Goal: Transaction & Acquisition: Book appointment/travel/reservation

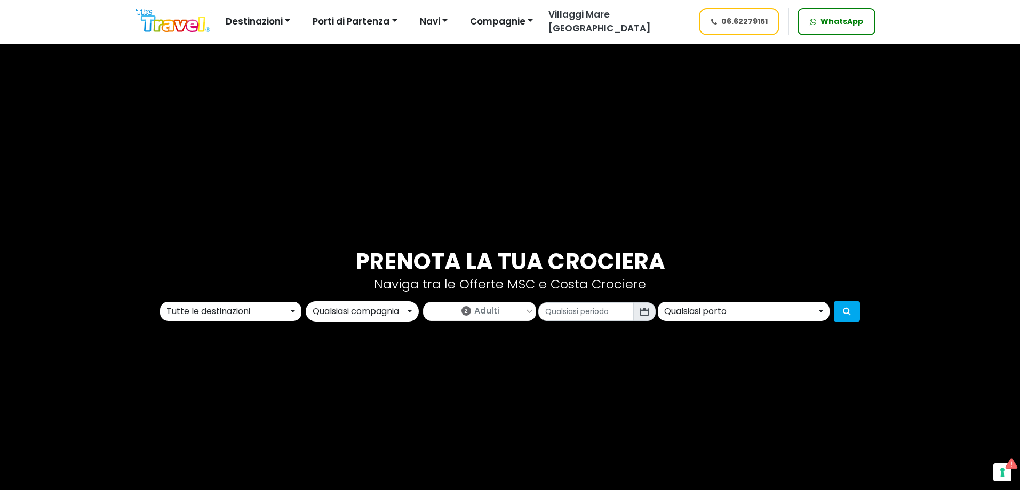
click at [236, 316] on div "Tutte le destinazioni" at bounding box center [227, 311] width 122 height 13
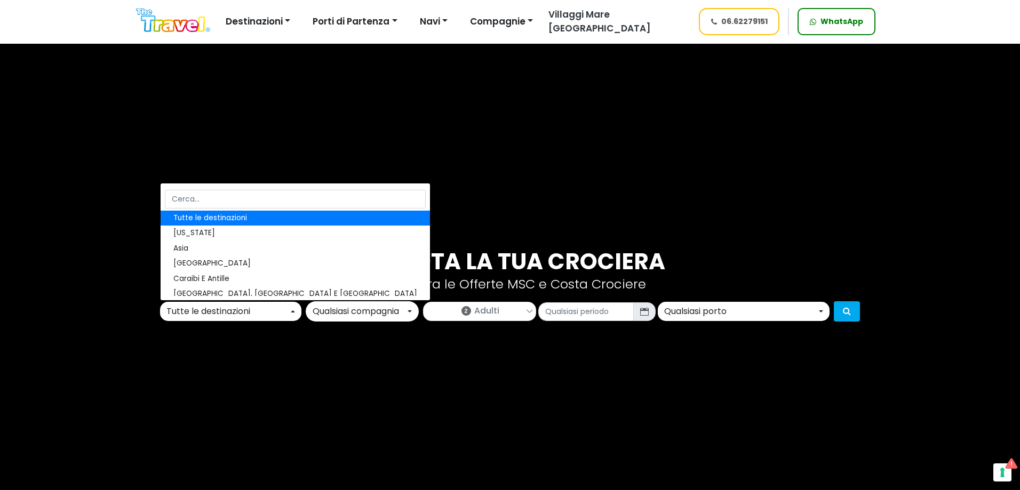
click at [524, 383] on div "Prenota la tua crociera Naviga tra le Offerte MSC e Costa Crociere Tutte le des…" at bounding box center [510, 285] width 1020 height 490
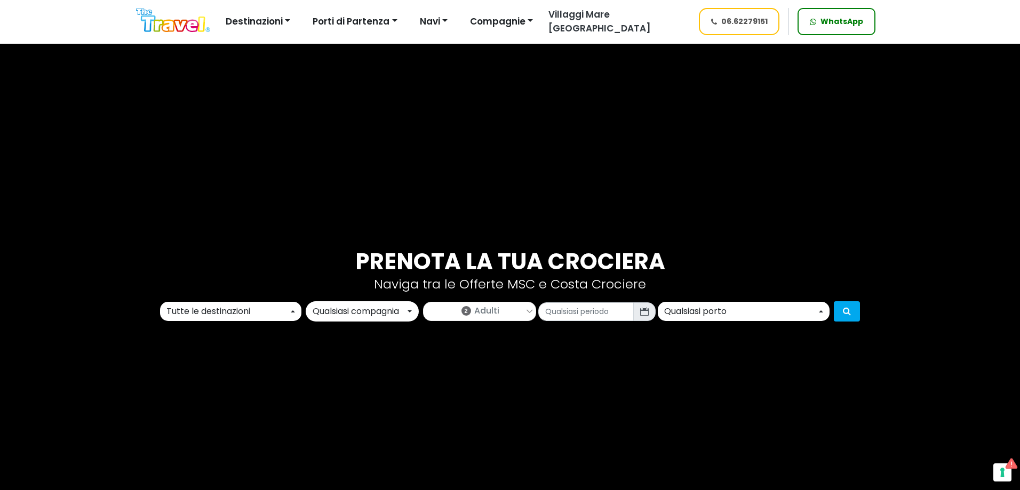
click at [768, 311] on div "Qualsiasi porto" at bounding box center [740, 311] width 153 height 13
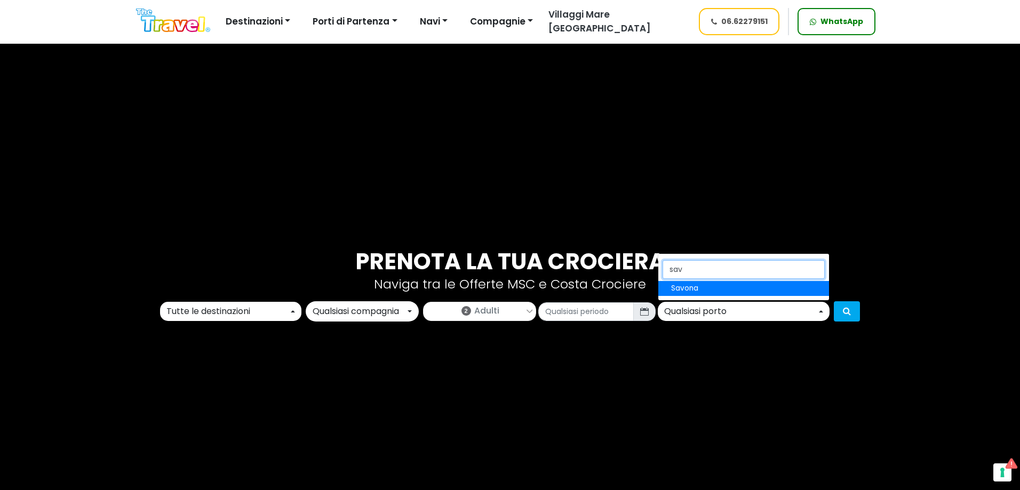
type input "sav"
click at [201, 312] on div "Tutte le destinazioni" at bounding box center [227, 311] width 122 height 13
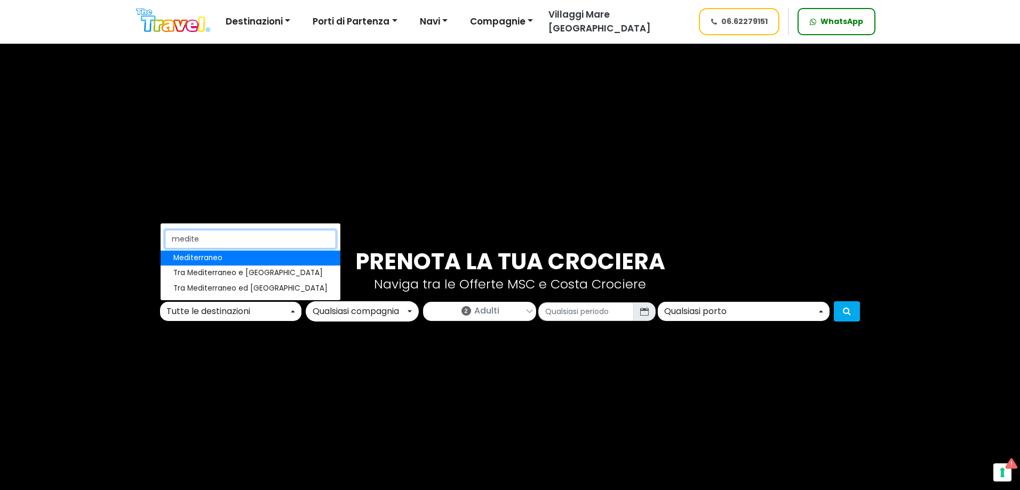
type input "mediter"
select select "MED"
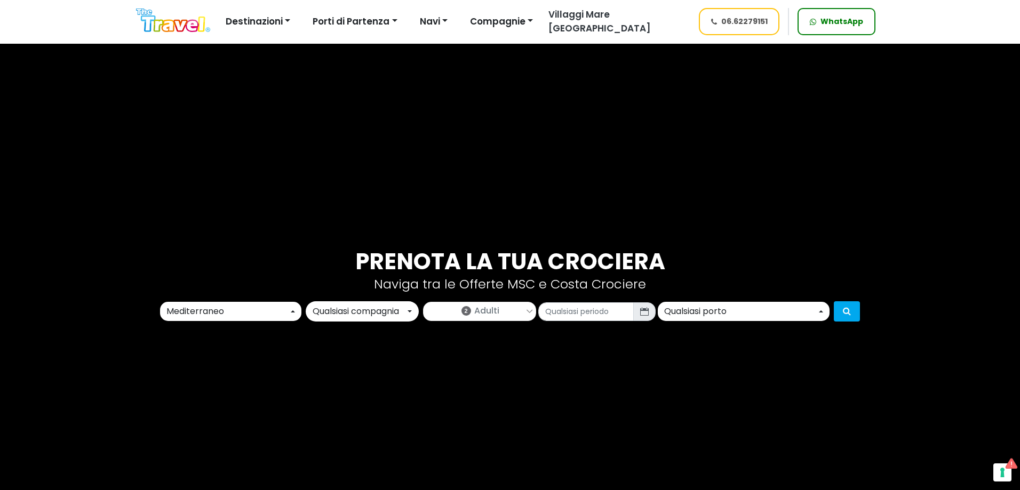
click at [702, 314] on div "Qualsiasi porto" at bounding box center [740, 311] width 153 height 13
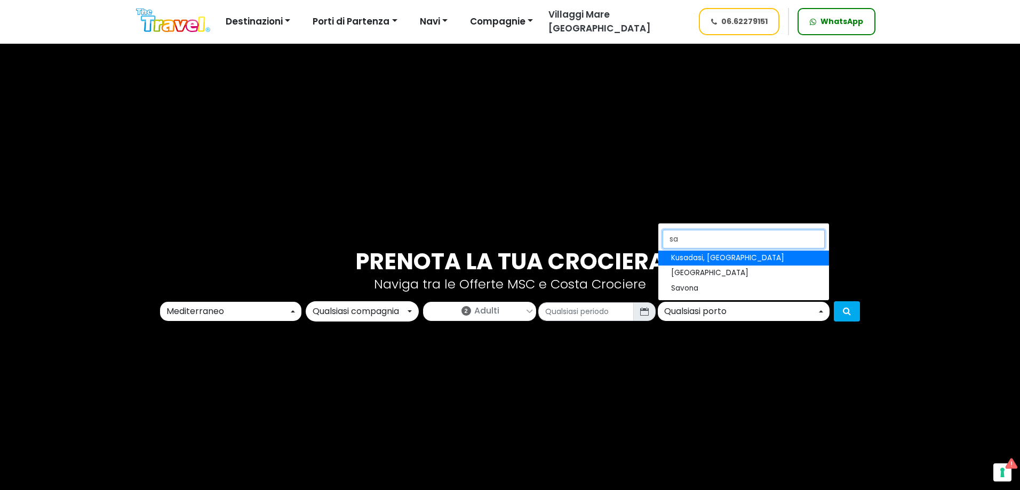
type input "sa"
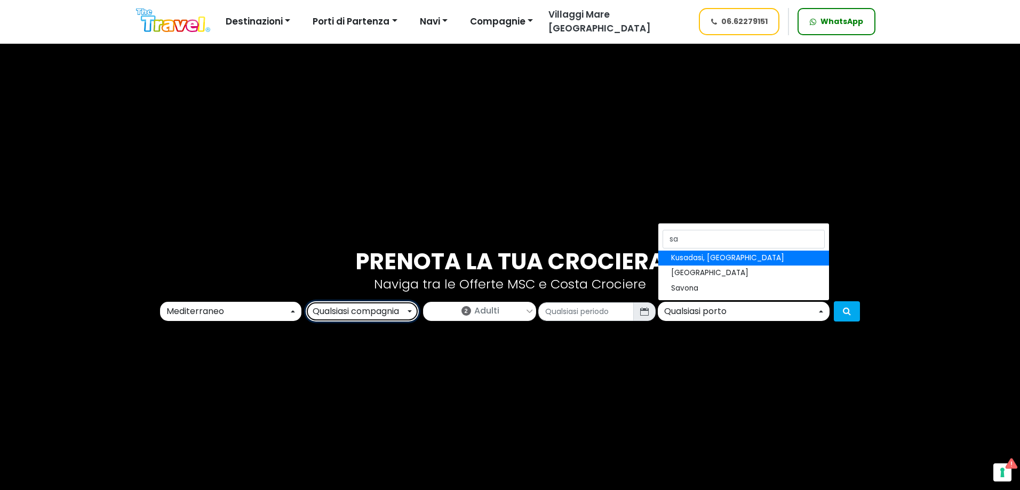
click at [354, 314] on div "Qualsiasi compagnia" at bounding box center [359, 311] width 93 height 13
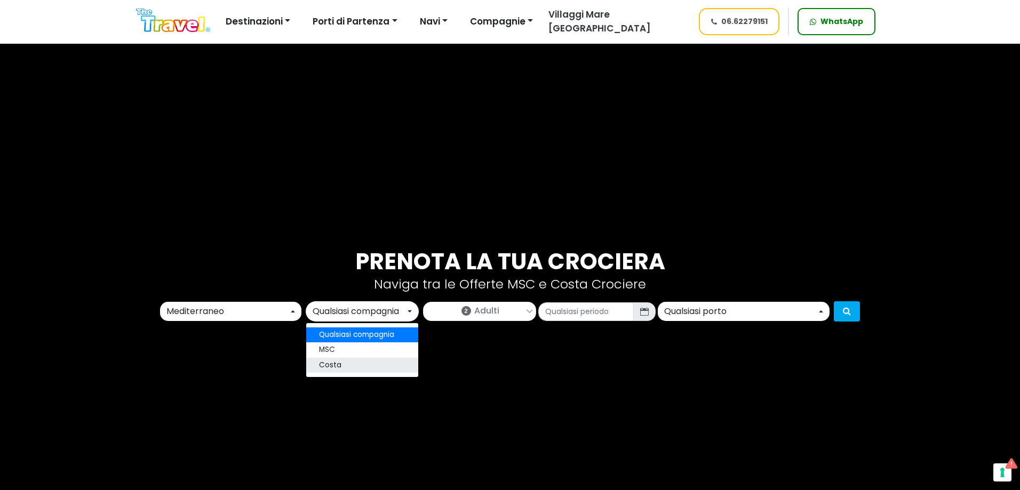
click at [352, 361] on link "Costa" at bounding box center [362, 365] width 112 height 15
select select "costa"
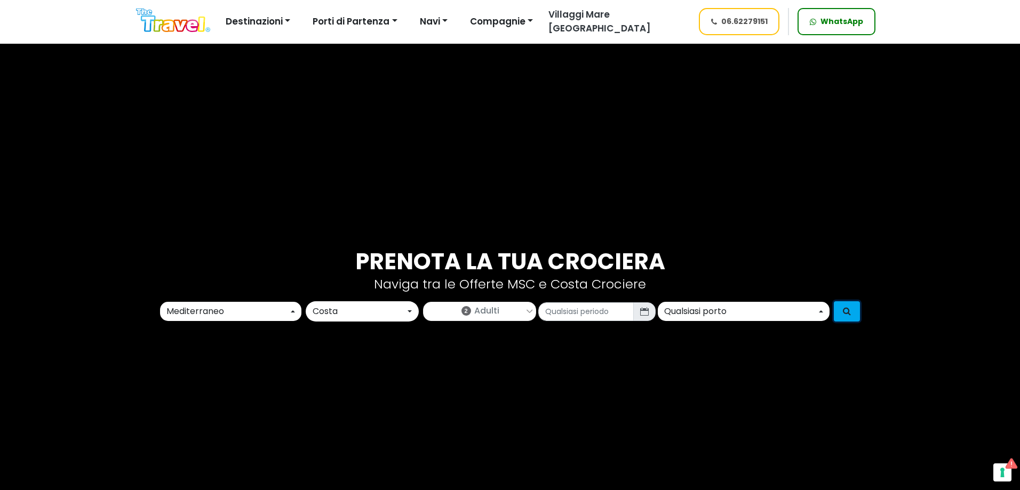
click at [845, 309] on icon "submit" at bounding box center [847, 311] width 8 height 9
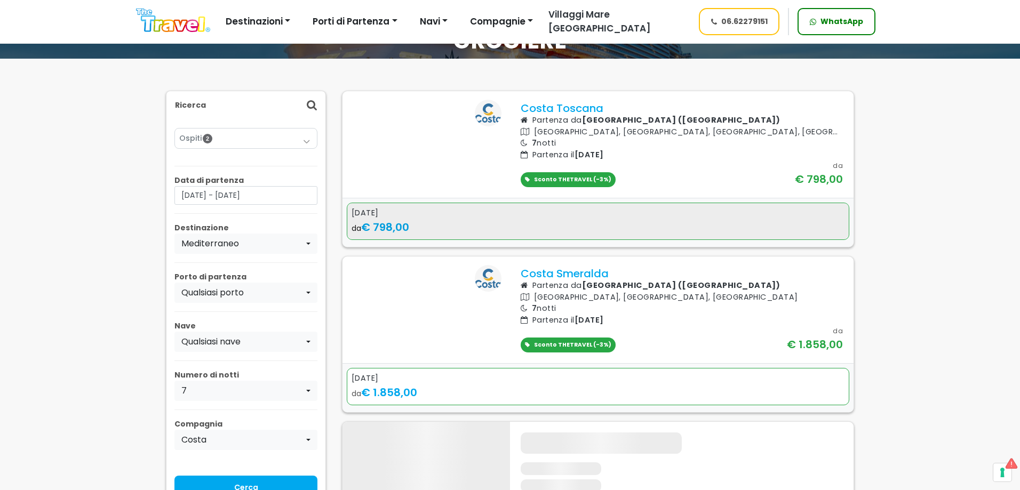
scroll to position [107, 0]
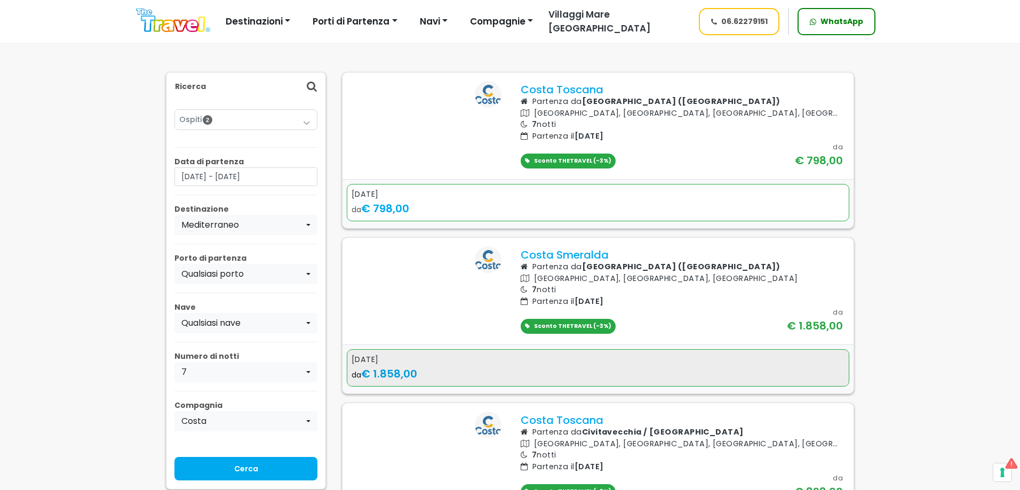
click at [511, 382] on div "da € 1.858,00" at bounding box center [598, 374] width 493 height 16
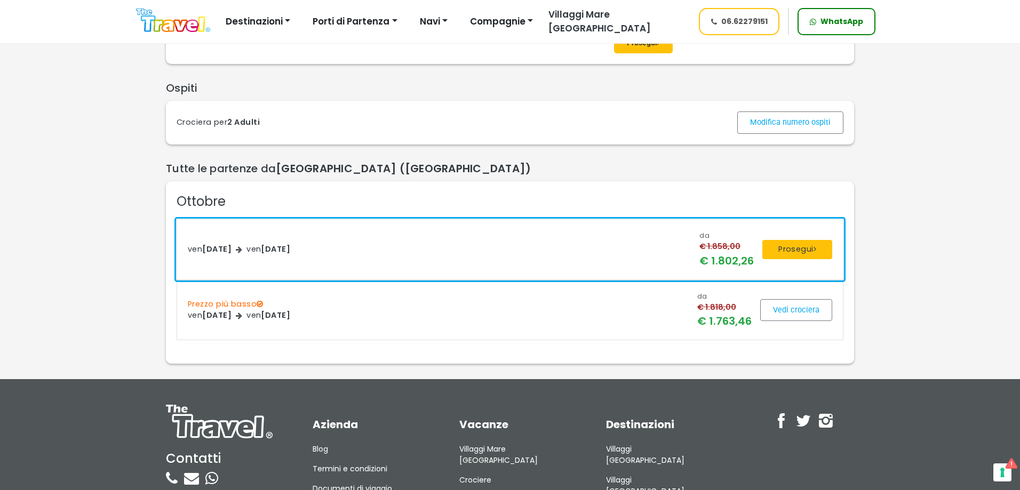
scroll to position [160, 0]
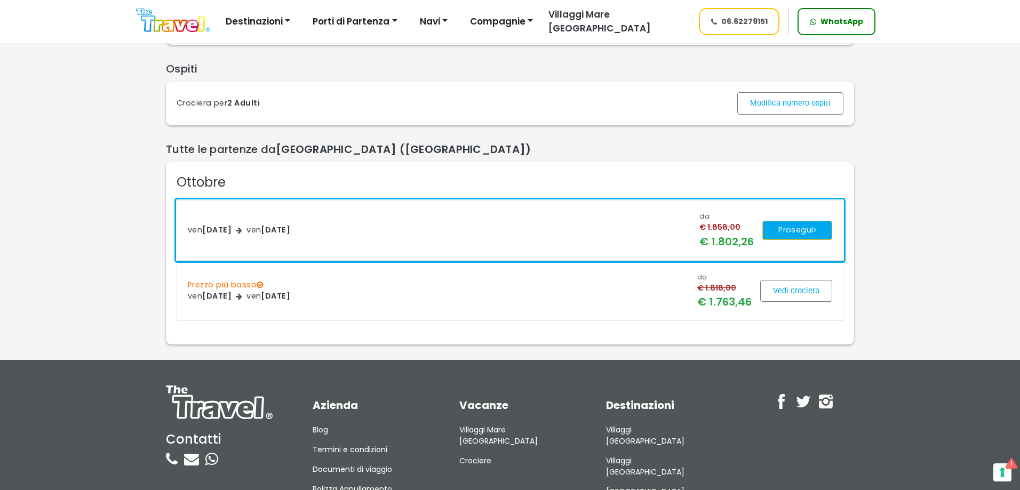
click at [792, 240] on button "Prosegui" at bounding box center [797, 230] width 70 height 19
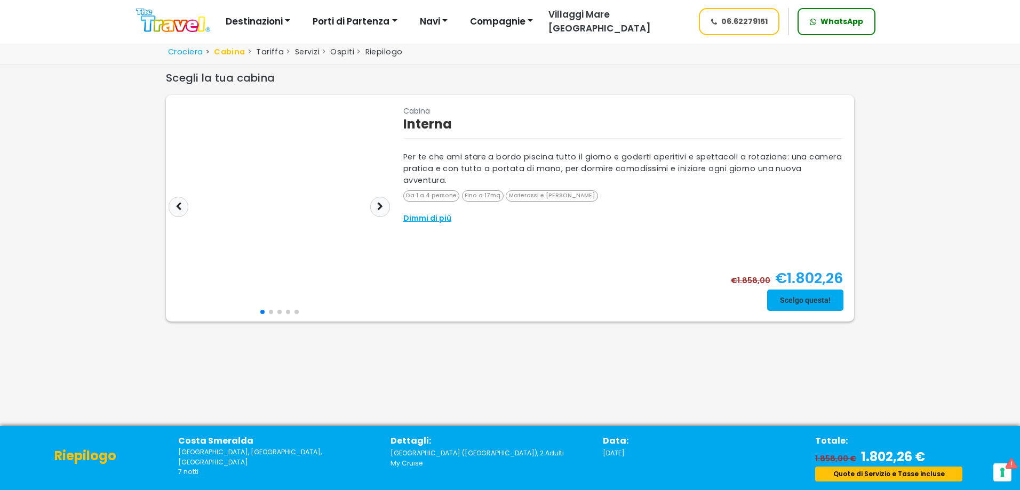
click at [791, 305] on span at bounding box center [805, 301] width 76 height 26
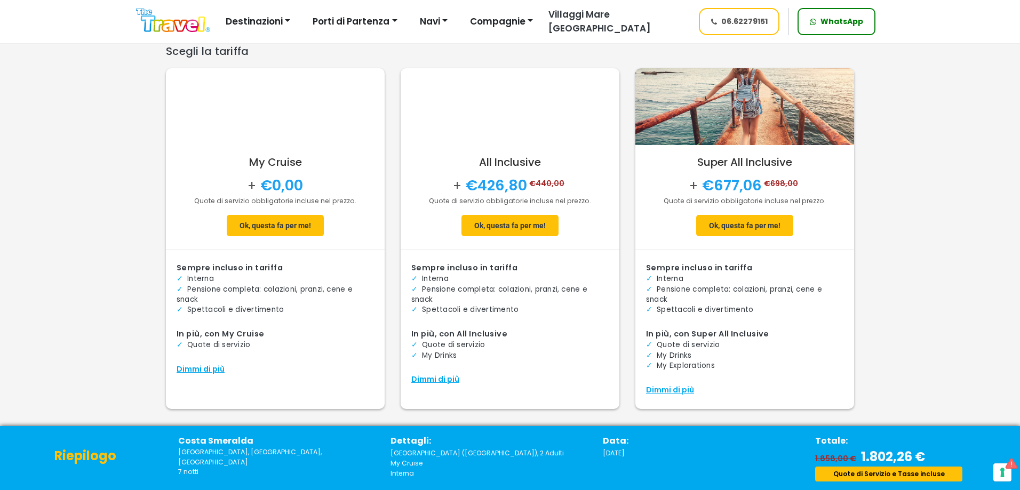
scroll to position [42, 0]
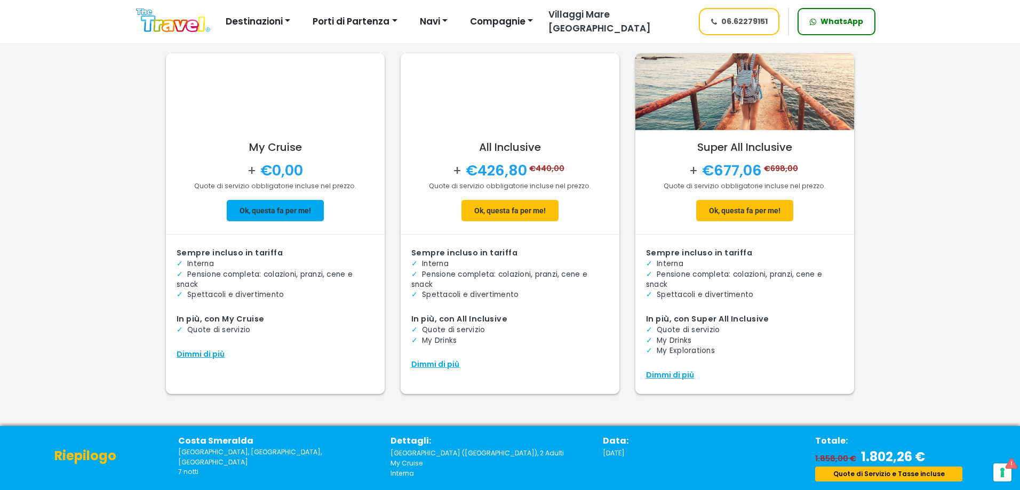
click at [283, 223] on span at bounding box center [275, 211] width 97 height 26
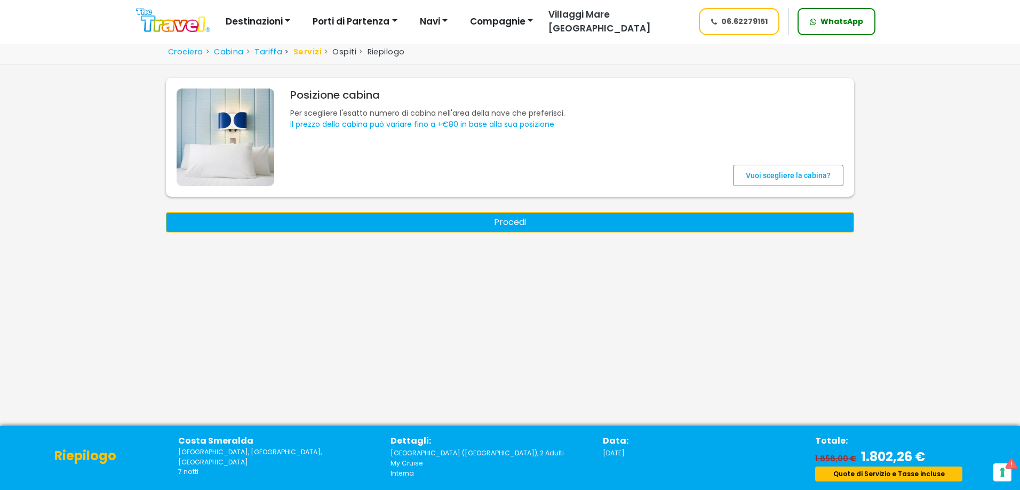
click at [436, 226] on button "Procedi" at bounding box center [510, 222] width 688 height 20
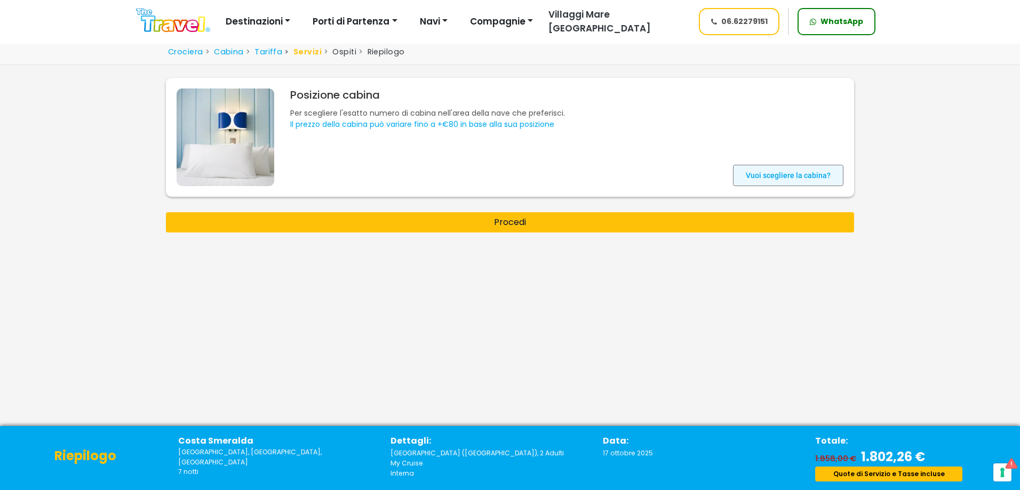
click at [802, 181] on span at bounding box center [788, 176] width 110 height 26
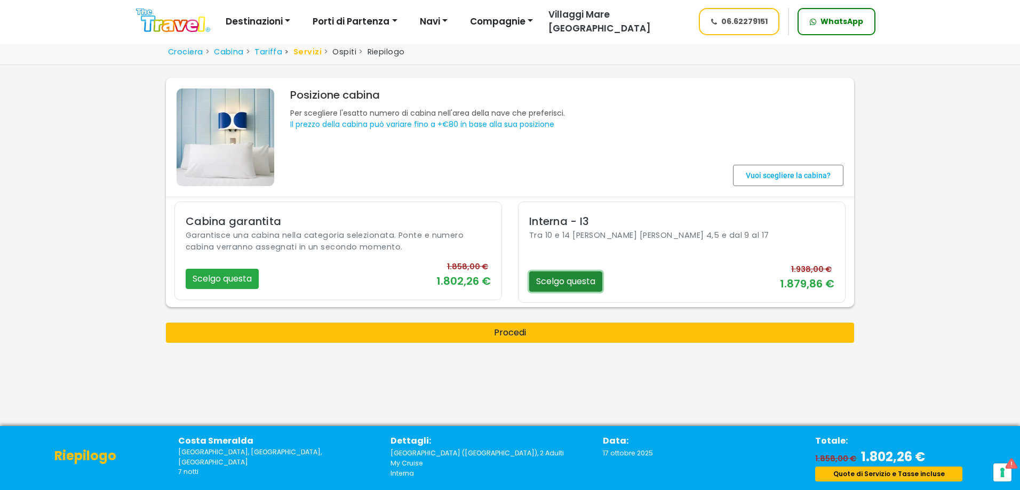
click at [562, 283] on button "Scelgo questa" at bounding box center [565, 282] width 73 height 20
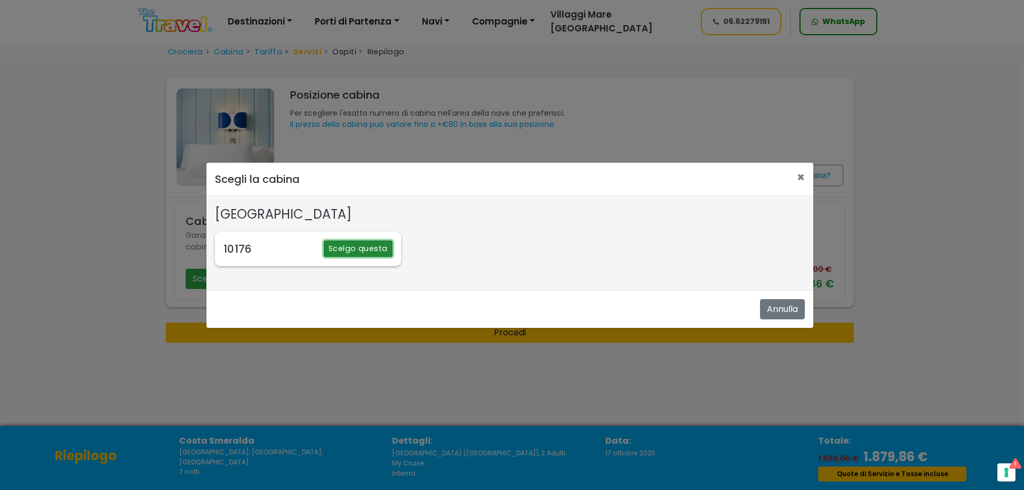
click at [347, 250] on button "Scelgo questa" at bounding box center [358, 249] width 69 height 17
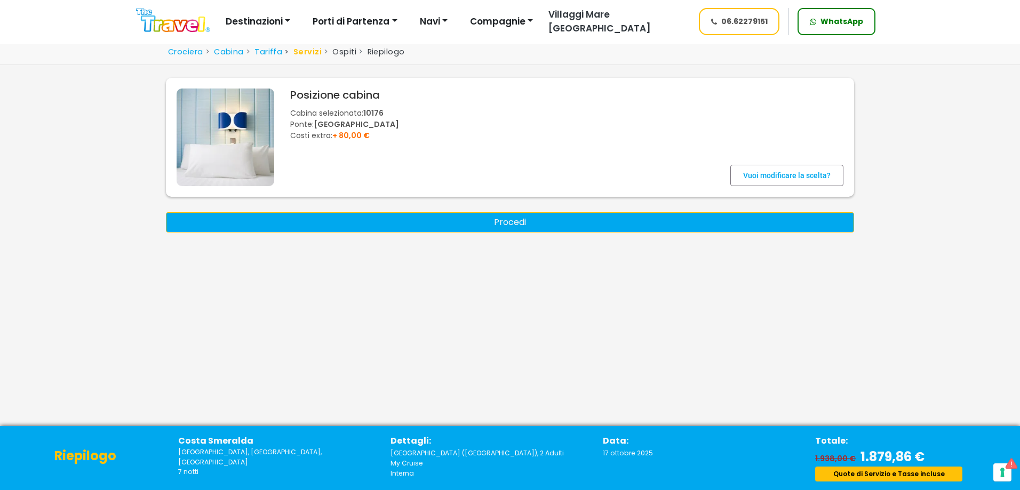
click at [544, 228] on button "Procedi" at bounding box center [510, 222] width 688 height 20
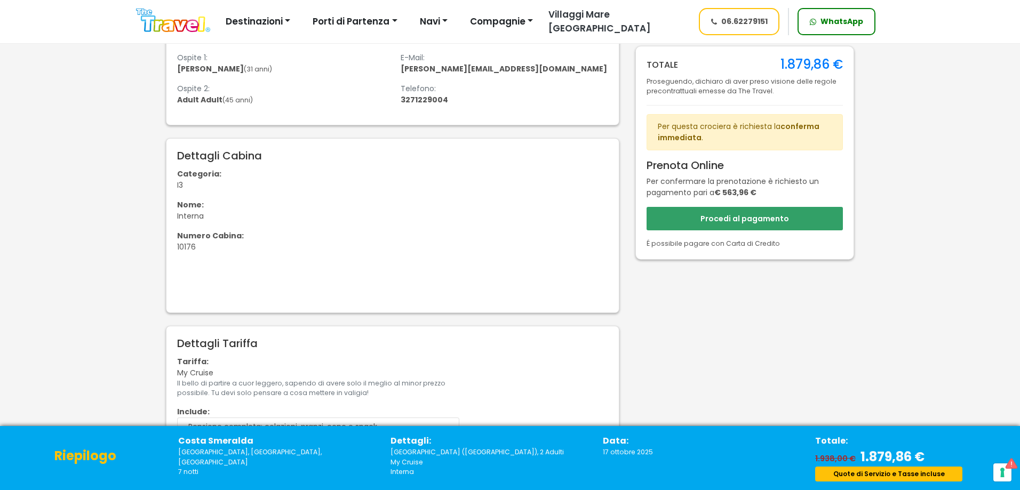
scroll to position [480, 0]
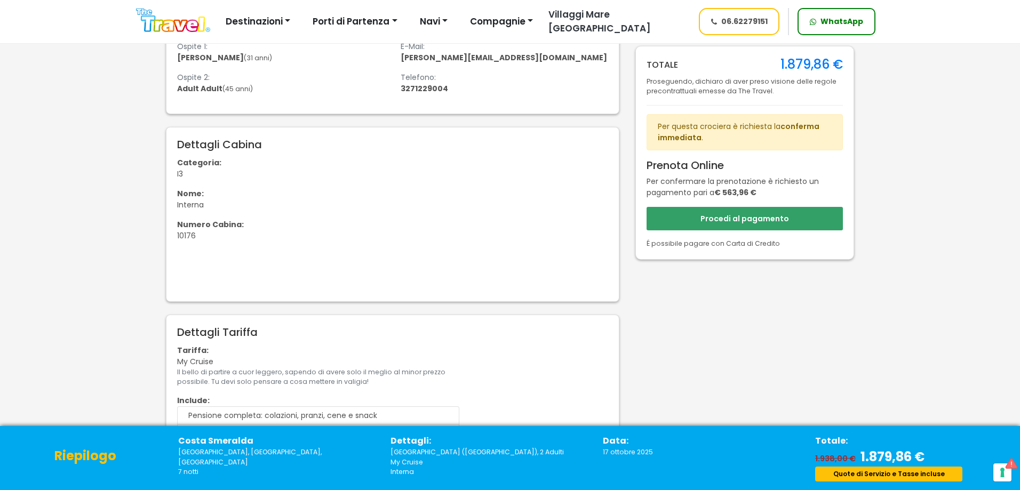
click at [174, 26] on img at bounding box center [173, 21] width 74 height 24
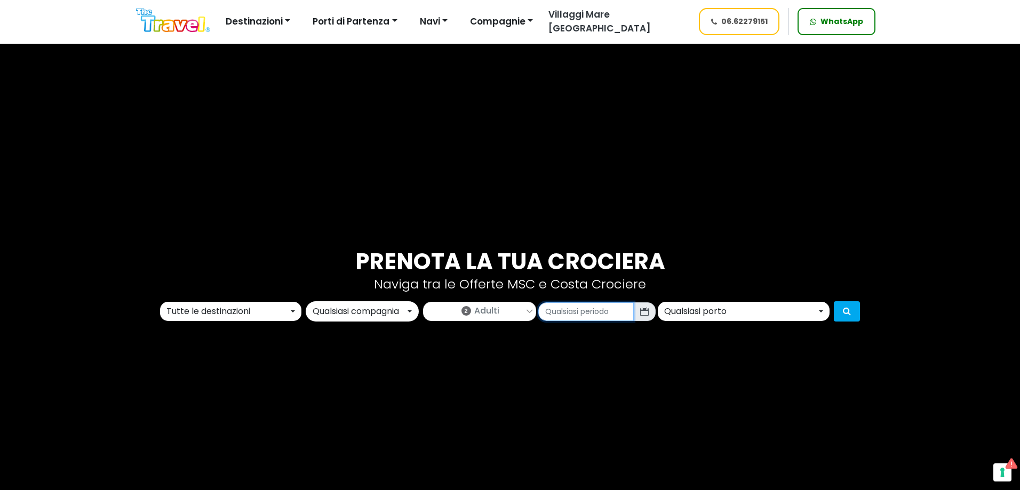
click at [589, 317] on input "text" at bounding box center [586, 312] width 96 height 19
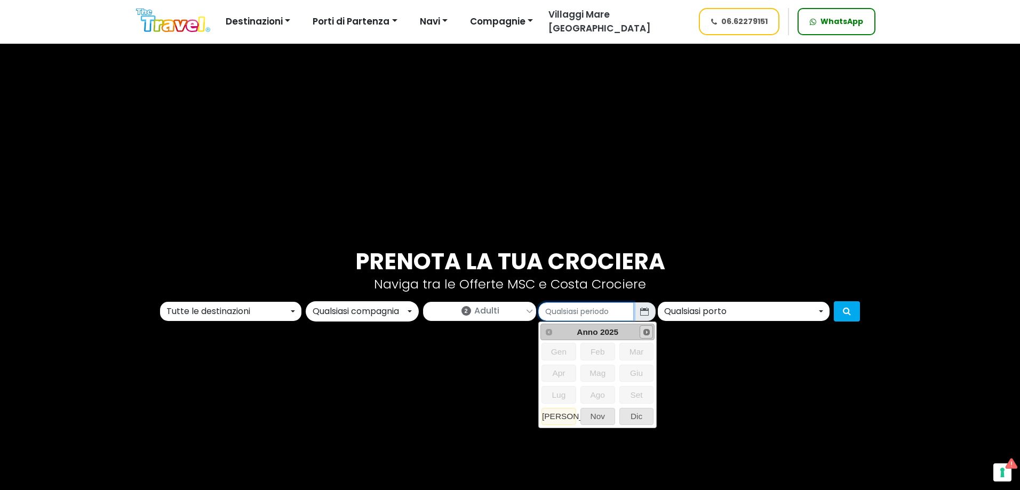
click at [644, 329] on span "Next" at bounding box center [646, 332] width 9 height 9
click at [545, 333] on span "Prev" at bounding box center [549, 332] width 9 height 9
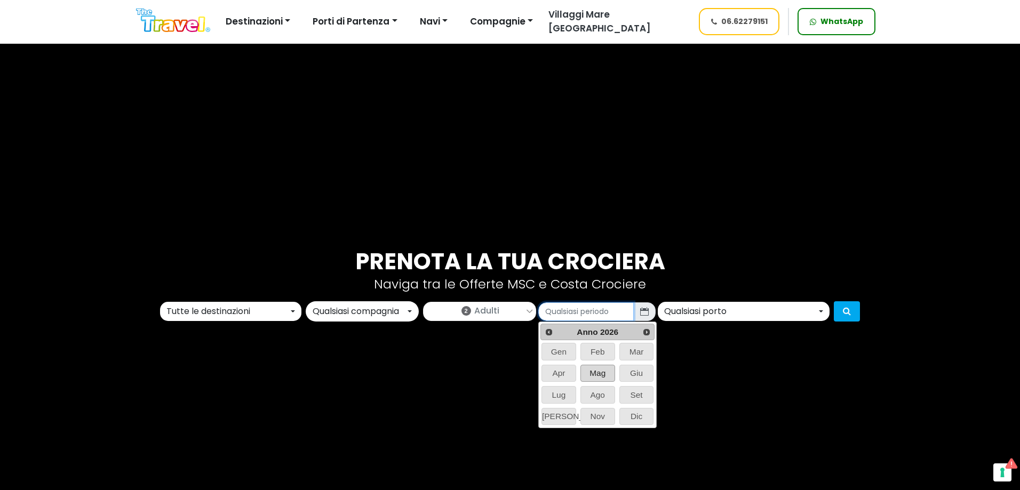
click at [600, 374] on span "Mag" at bounding box center [598, 373] width 34 height 16
type input "05/2026"
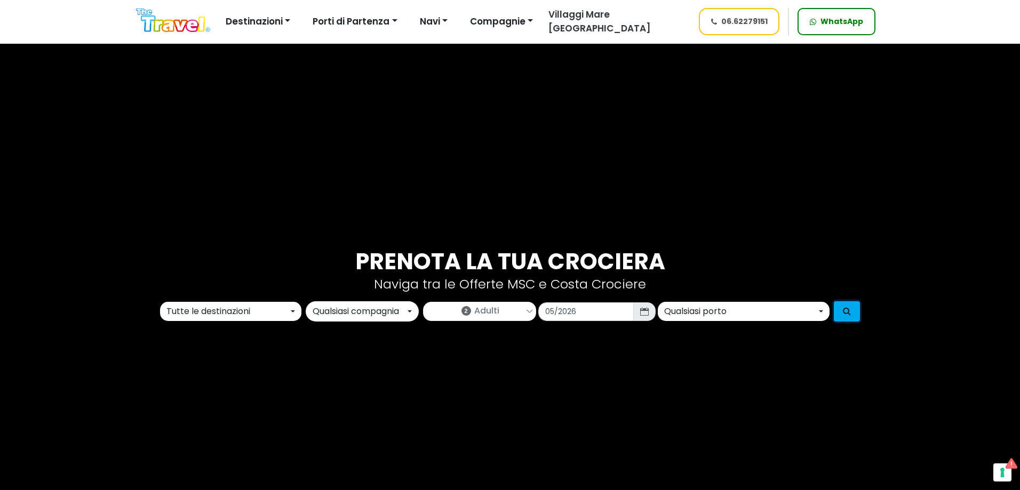
click at [845, 313] on icon "submit" at bounding box center [847, 311] width 8 height 9
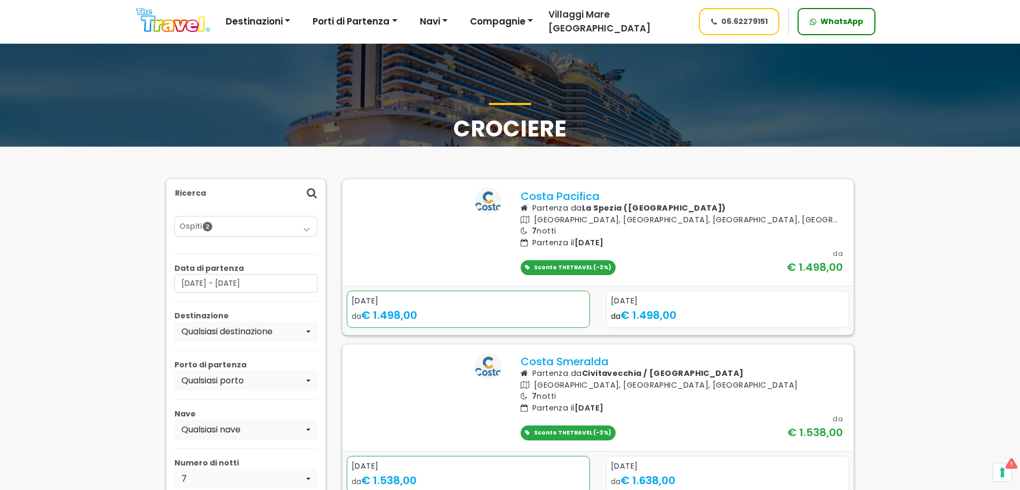
scroll to position [53, 0]
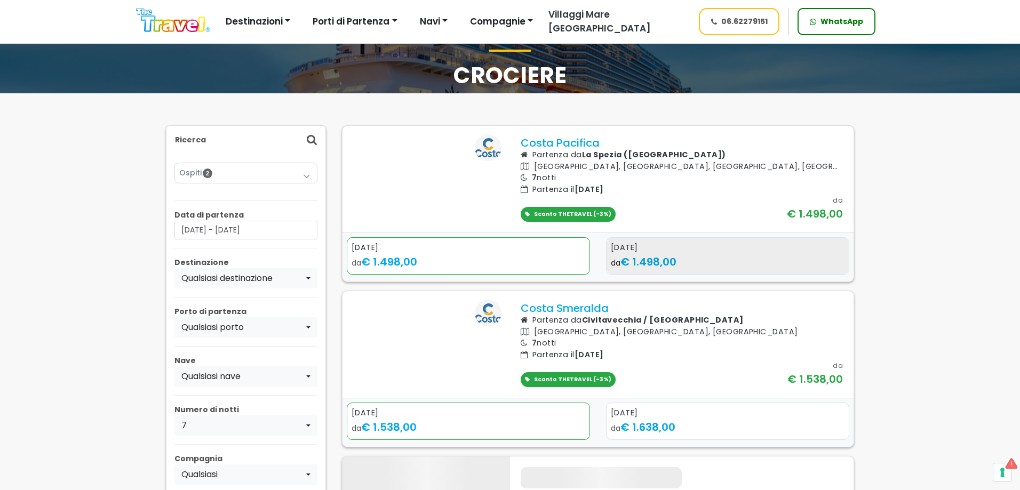
click at [655, 254] on div "[DATE]" at bounding box center [728, 248] width 234 height 12
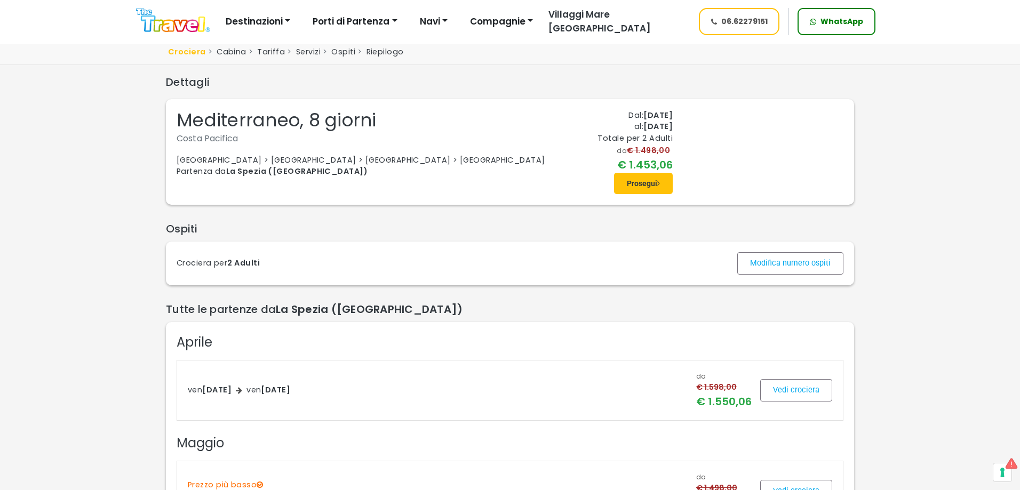
click at [777, 276] on span at bounding box center [790, 264] width 106 height 26
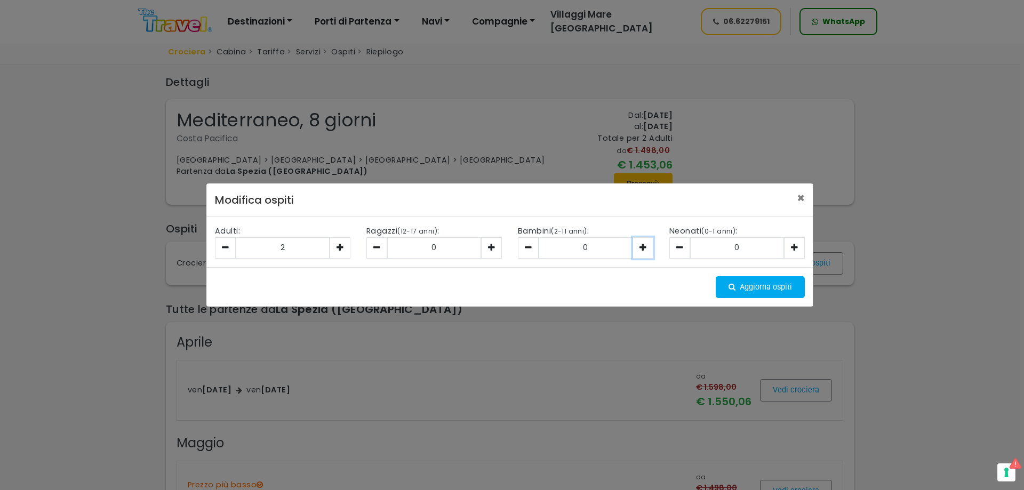
click at [642, 251] on icon "button" at bounding box center [643, 247] width 7 height 9
click at [498, 251] on button "button" at bounding box center [491, 247] width 21 height 21
click at [761, 281] on span at bounding box center [760, 287] width 89 height 26
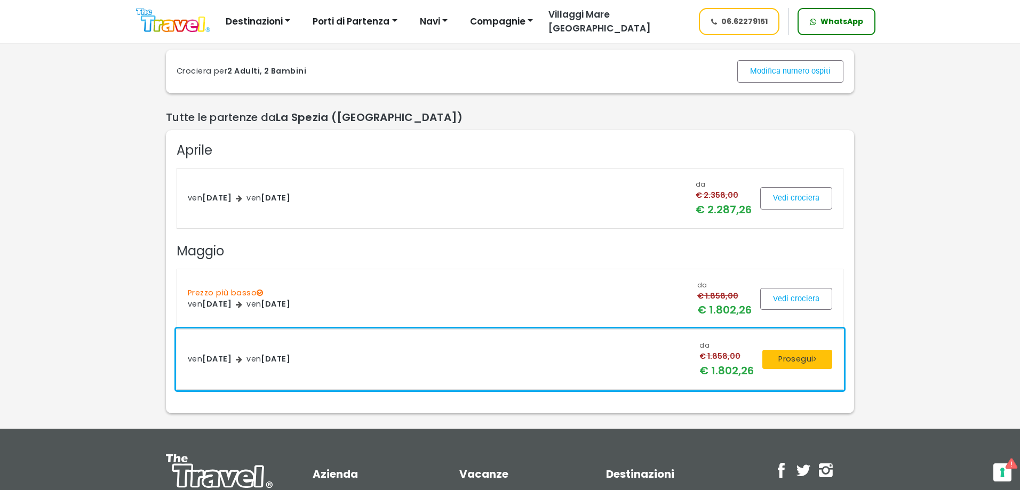
scroll to position [213, 0]
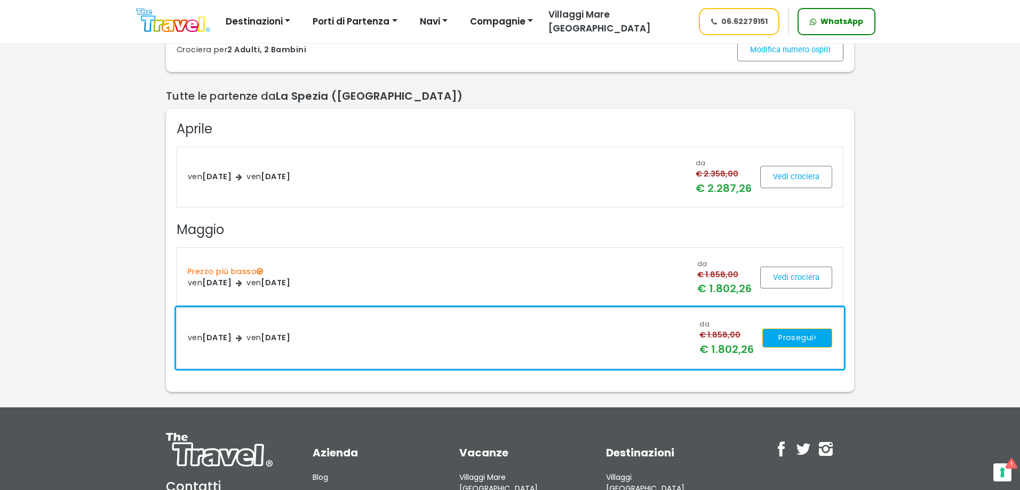
click at [797, 348] on button "Prosegui" at bounding box center [797, 338] width 70 height 19
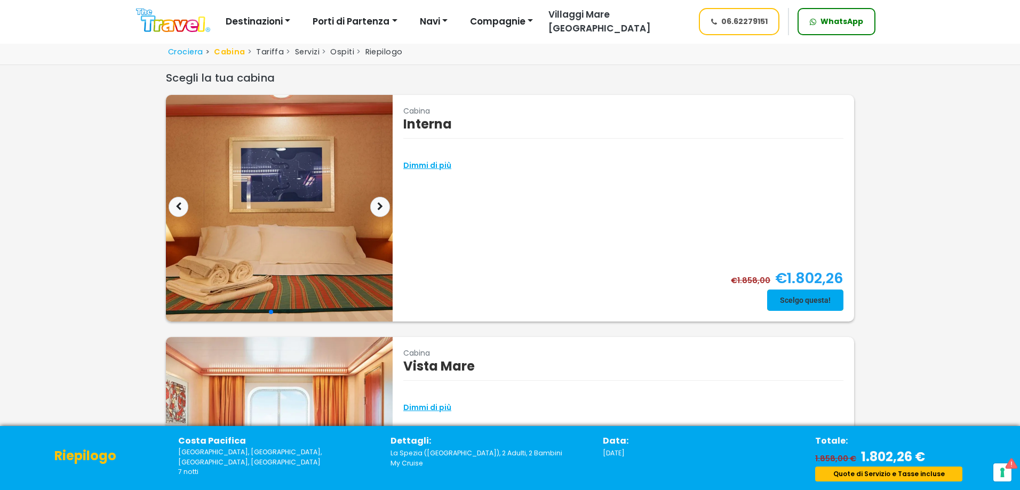
click at [790, 295] on span at bounding box center [805, 301] width 76 height 26
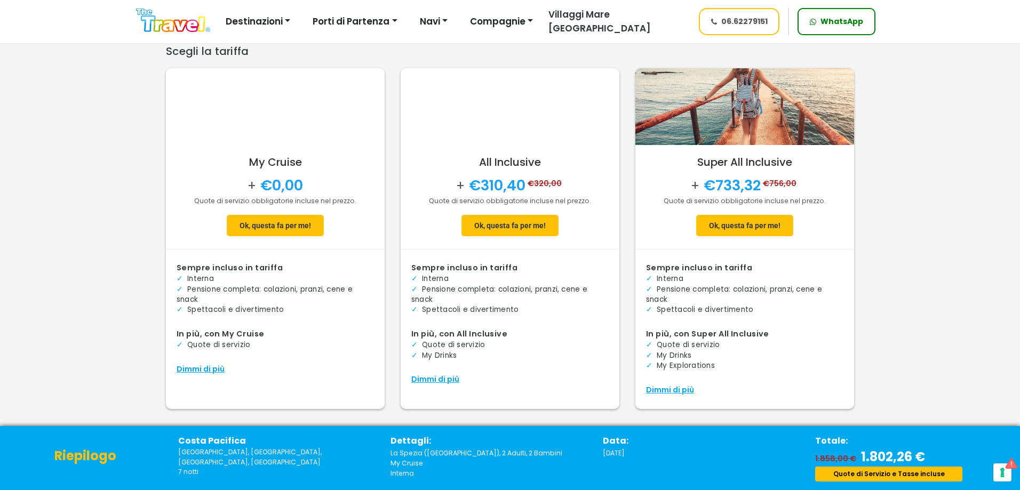
scroll to position [42, 0]
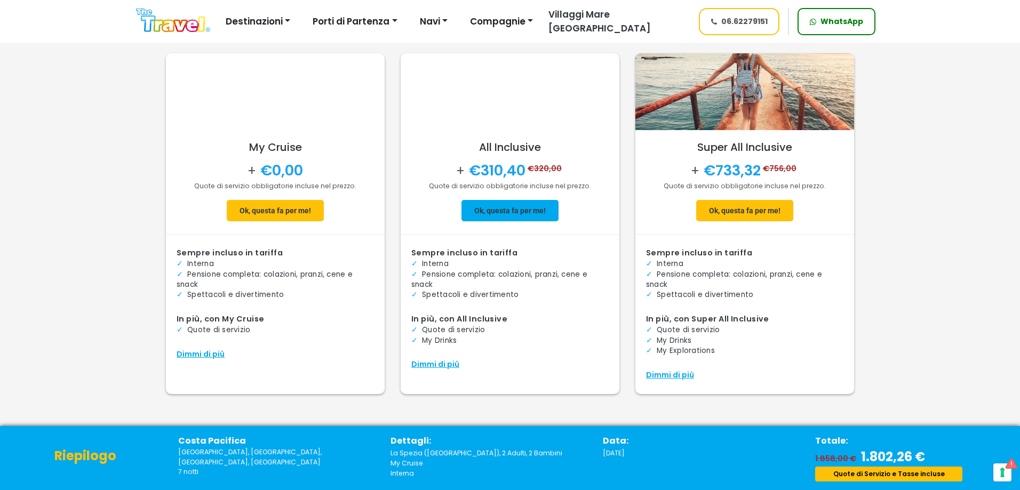
click at [506, 216] on span at bounding box center [510, 211] width 97 height 26
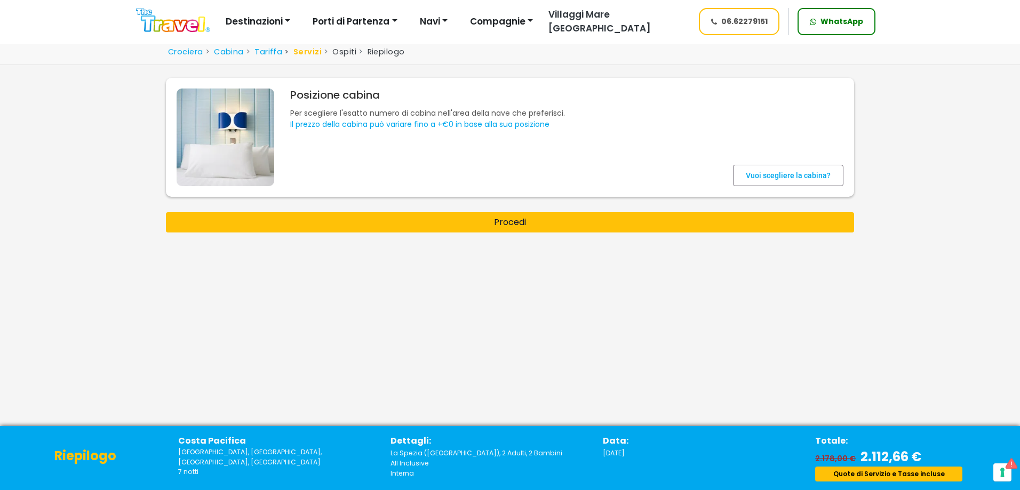
click at [770, 187] on span at bounding box center [788, 176] width 110 height 26
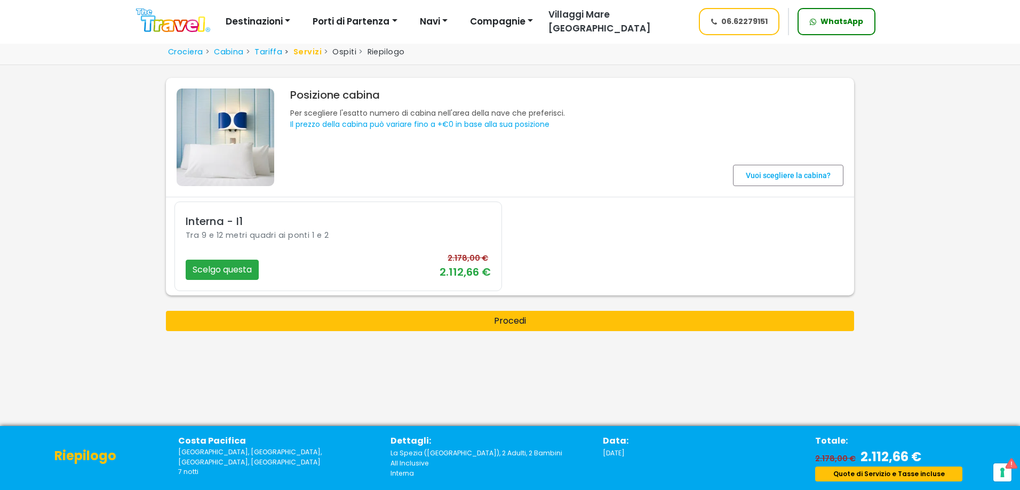
click at [340, 236] on div "Tra 9 e 12 metri quadri ai ponti 1 e 2" at bounding box center [338, 237] width 305 height 14
click at [216, 268] on button "Scelgo questa" at bounding box center [222, 270] width 73 height 20
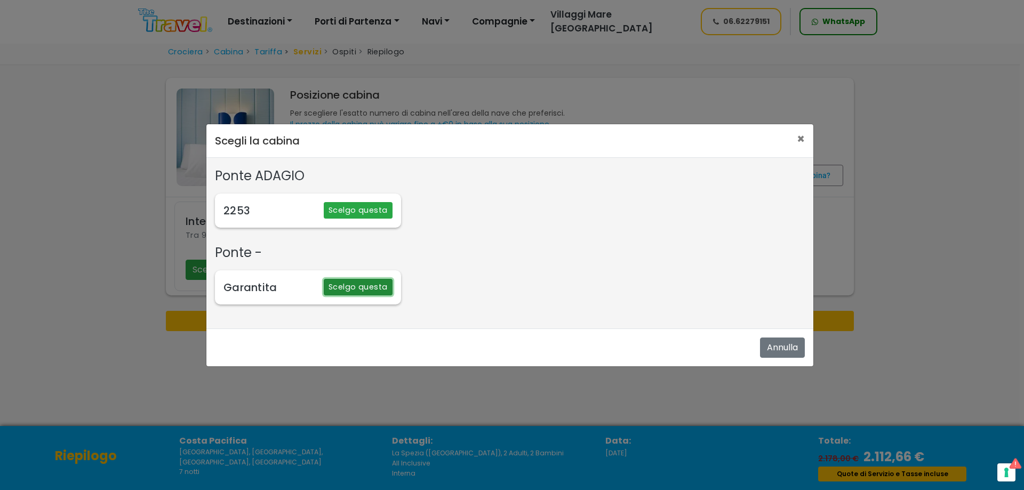
click at [358, 289] on button "Scelgo questa" at bounding box center [358, 287] width 69 height 17
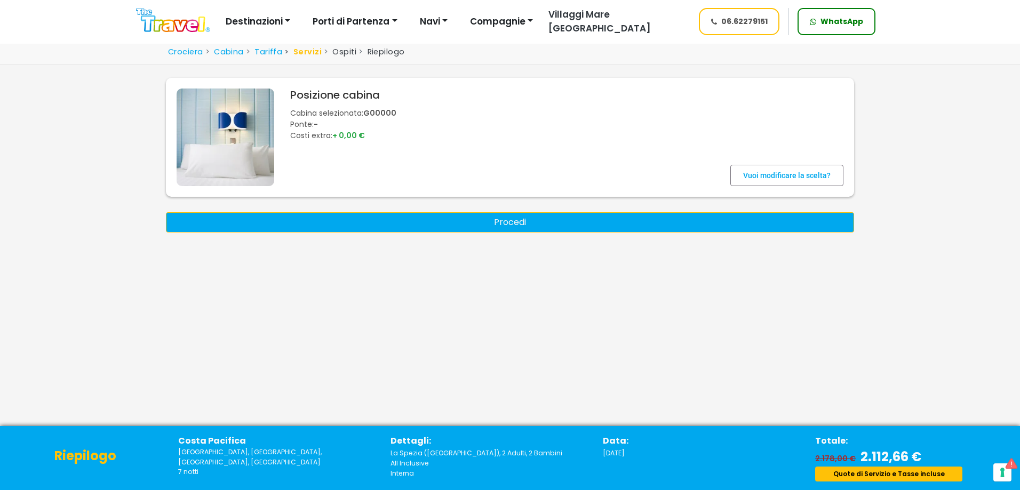
click at [498, 226] on button "Procedi" at bounding box center [510, 222] width 688 height 20
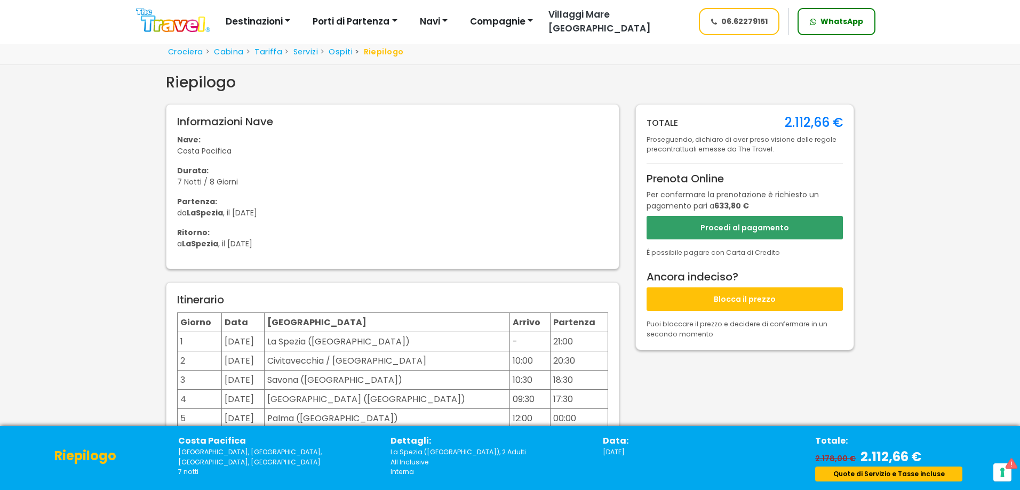
click at [763, 292] on button "Blocca il prezzo" at bounding box center [745, 299] width 196 height 23
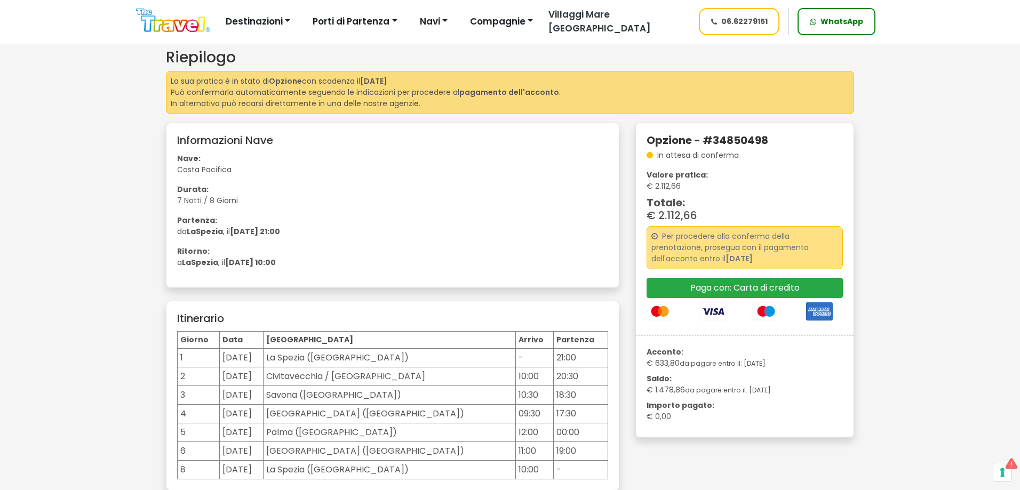
click at [750, 135] on h5 "Opzione - #34850498" at bounding box center [745, 140] width 196 height 13
copy h5 "34850498"
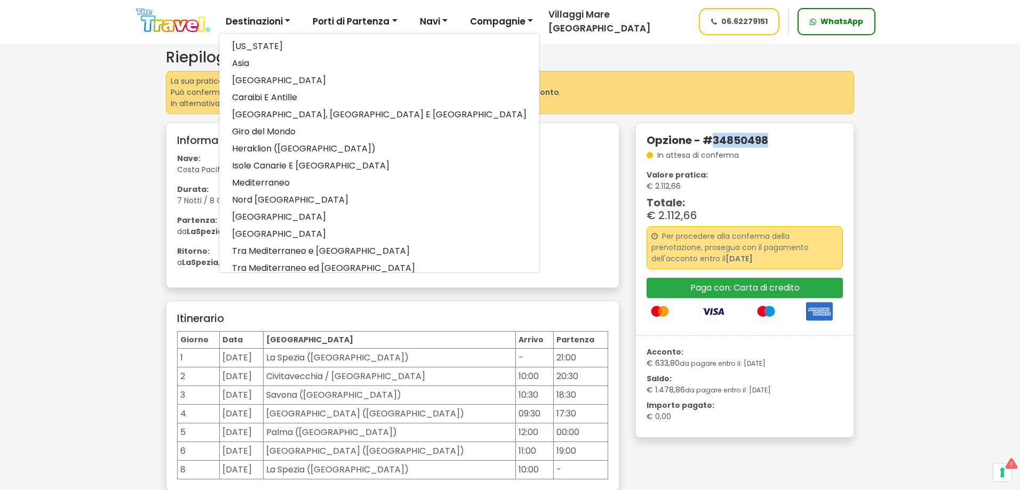
click at [188, 22] on img at bounding box center [173, 21] width 74 height 24
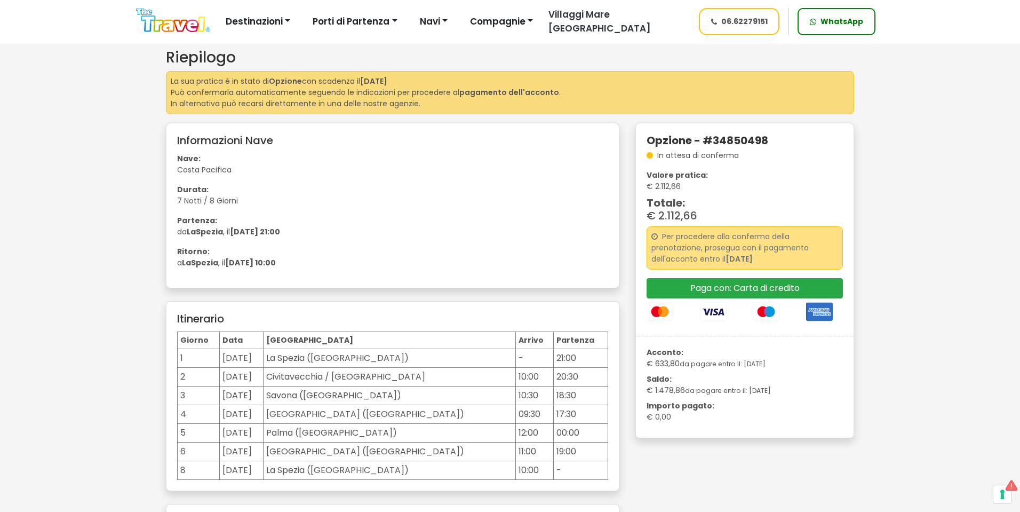
click at [173, 16] on img at bounding box center [173, 21] width 74 height 24
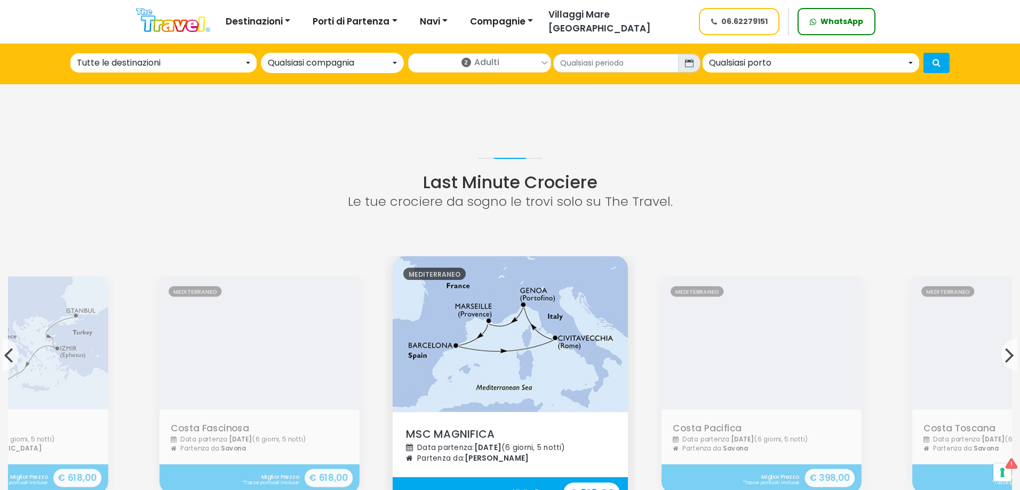
scroll to position [907, 0]
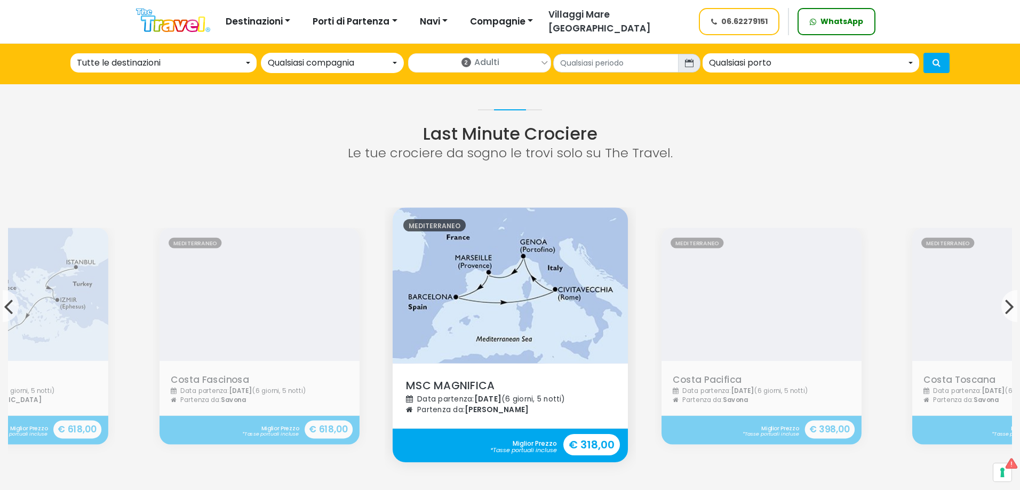
click at [182, 23] on img at bounding box center [173, 21] width 74 height 24
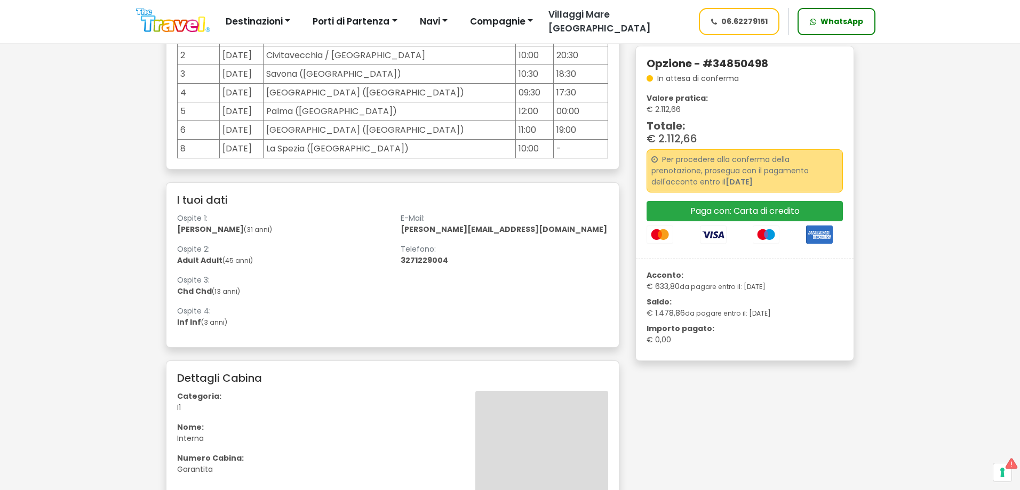
scroll to position [480, 0]
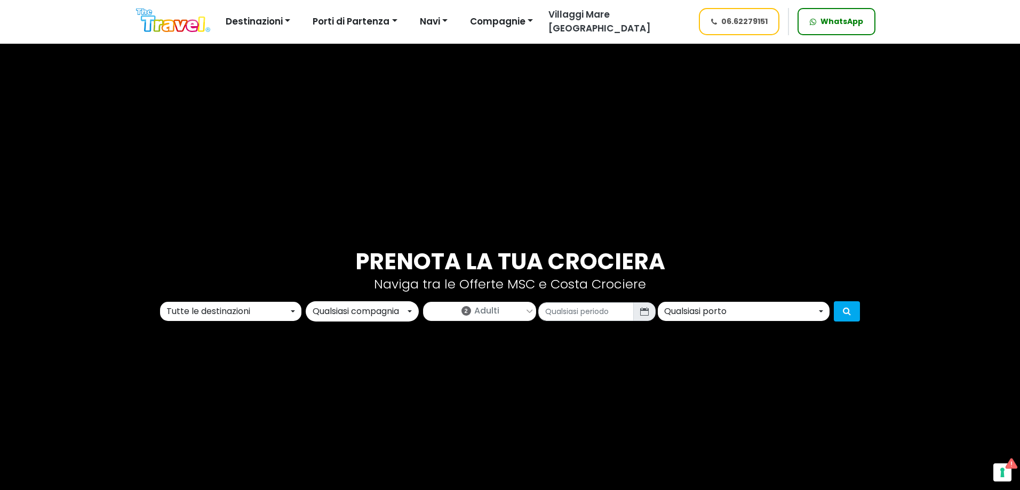
click at [243, 311] on div "Tutte le destinazioni" at bounding box center [227, 311] width 122 height 13
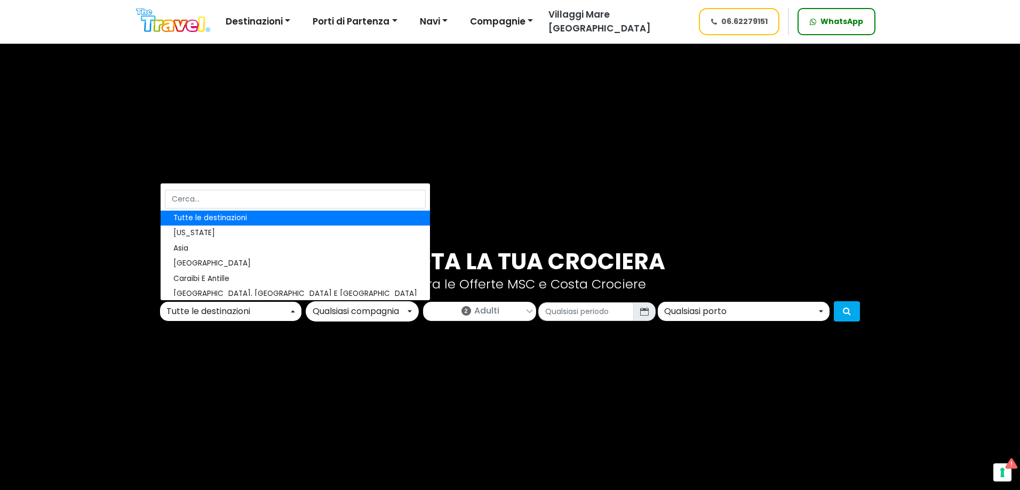
click at [250, 311] on div "Tutte le destinazioni" at bounding box center [227, 311] width 122 height 13
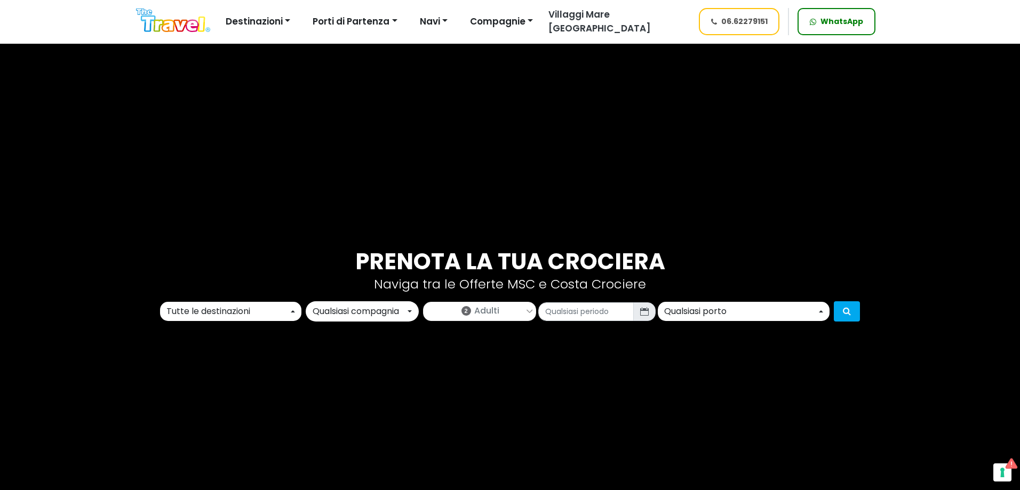
click at [250, 311] on div "Tutte le destinazioni" at bounding box center [227, 311] width 122 height 13
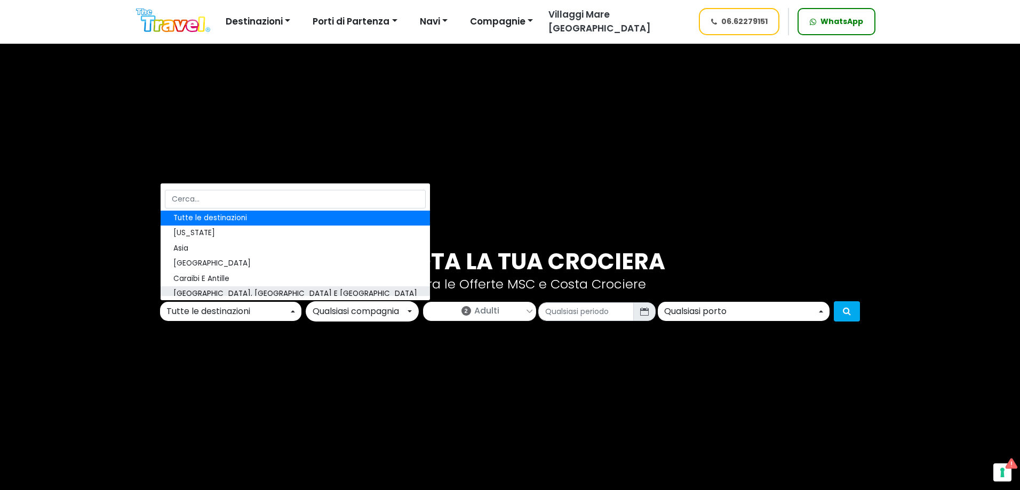
click at [249, 293] on span "[GEOGRAPHIC_DATA], [GEOGRAPHIC_DATA] E [GEOGRAPHIC_DATA]" at bounding box center [295, 294] width 244 height 11
select select "EMW"
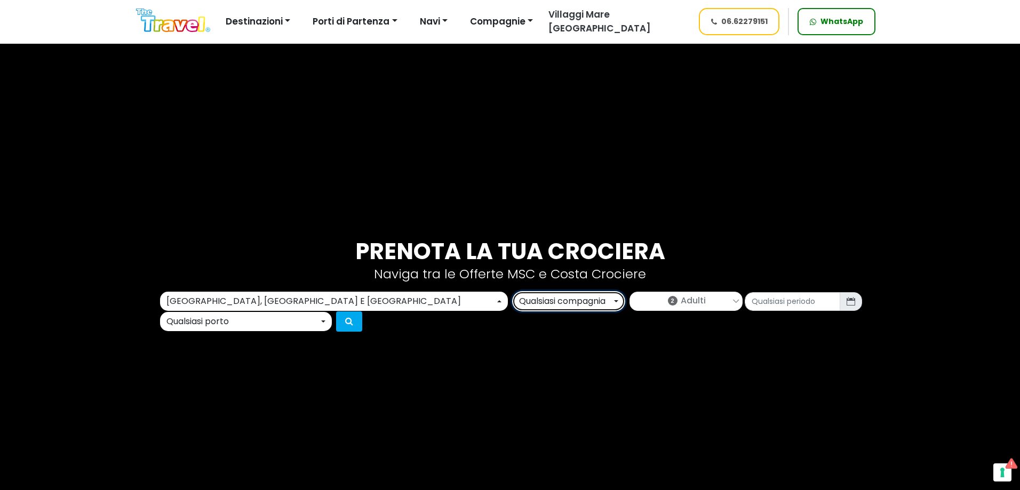
click at [519, 308] on div "Qualsiasi compagnia" at bounding box center [565, 301] width 93 height 13
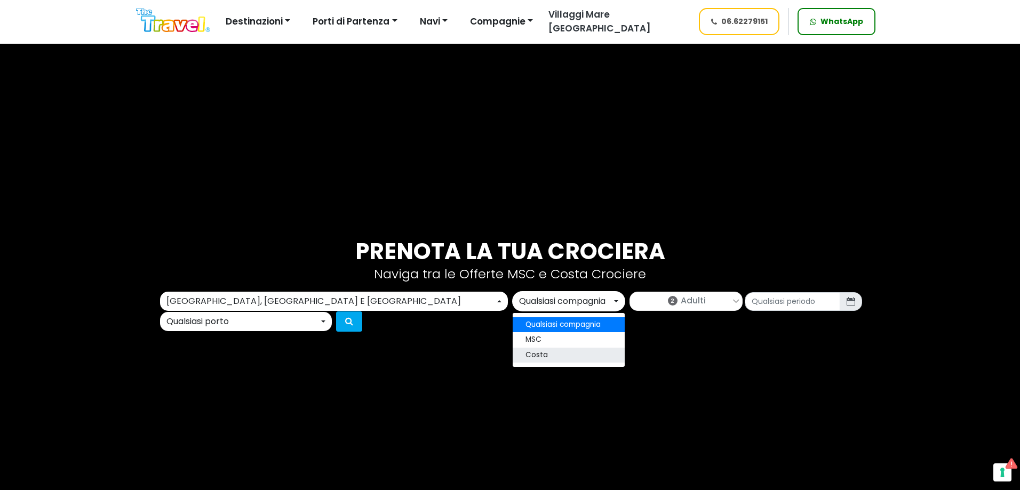
click at [513, 363] on link "Costa" at bounding box center [569, 355] width 112 height 15
select select "costa"
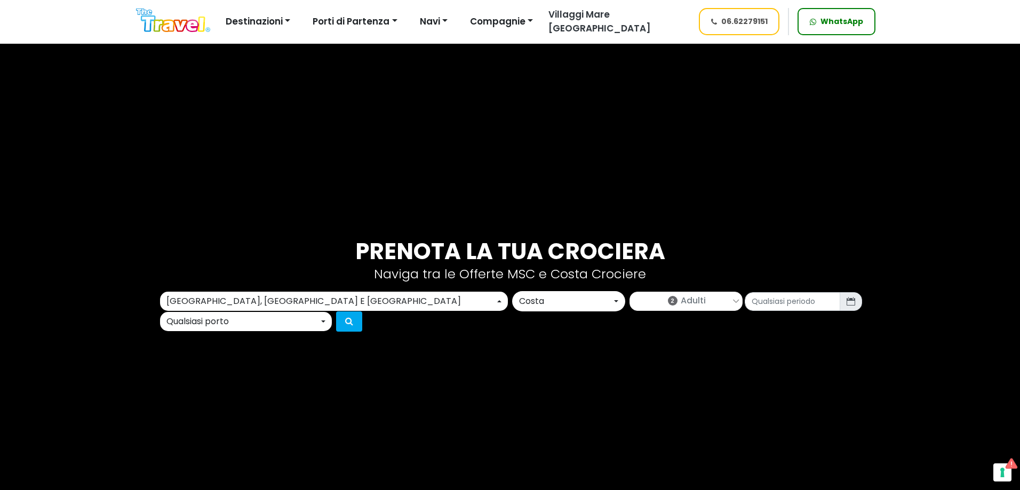
click at [319, 315] on div "Qualsiasi porto" at bounding box center [242, 321] width 153 height 13
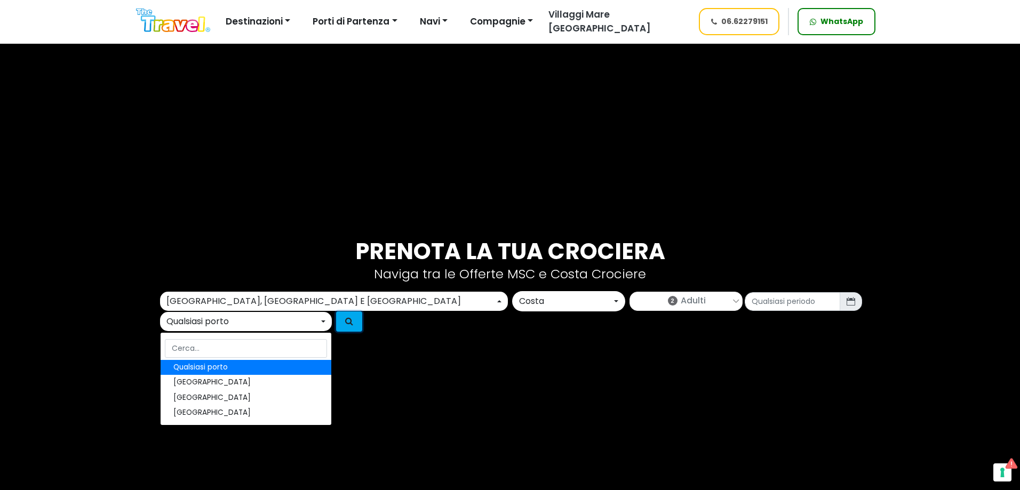
click at [362, 316] on button "submit" at bounding box center [349, 322] width 26 height 20
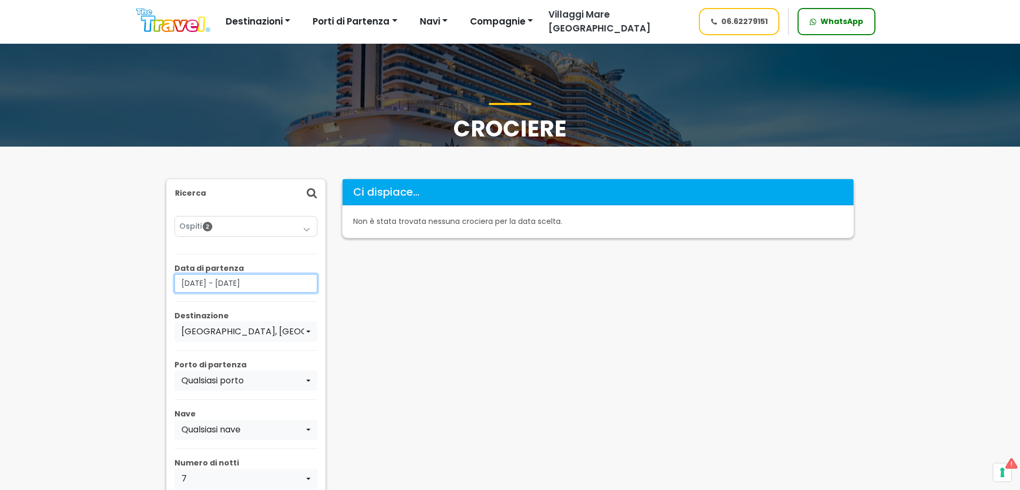
click at [281, 288] on input "15/10/2025 - 15/12/2025" at bounding box center [245, 283] width 143 height 19
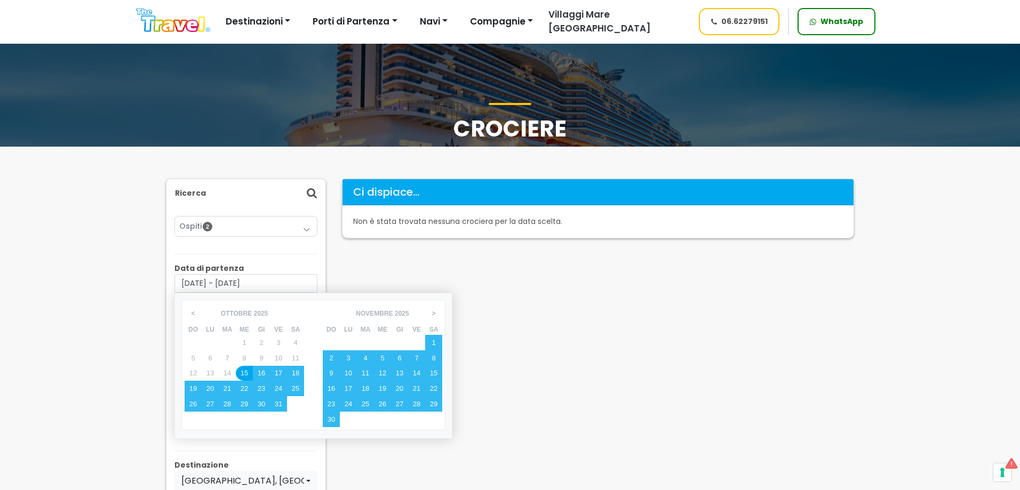
click at [245, 371] on div "15" at bounding box center [244, 373] width 17 height 15
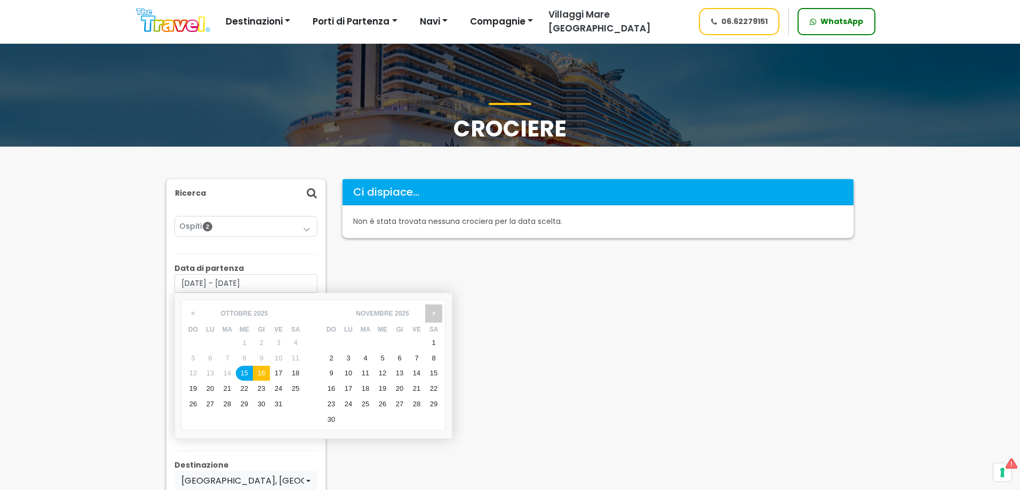
click at [435, 314] on span ">" at bounding box center [433, 314] width 17 height 18
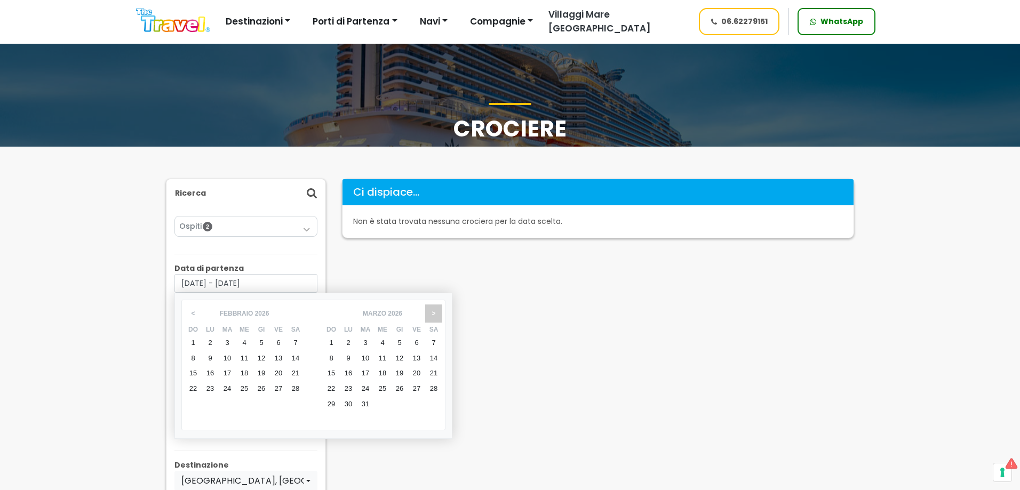
click at [435, 314] on span ">" at bounding box center [433, 314] width 17 height 18
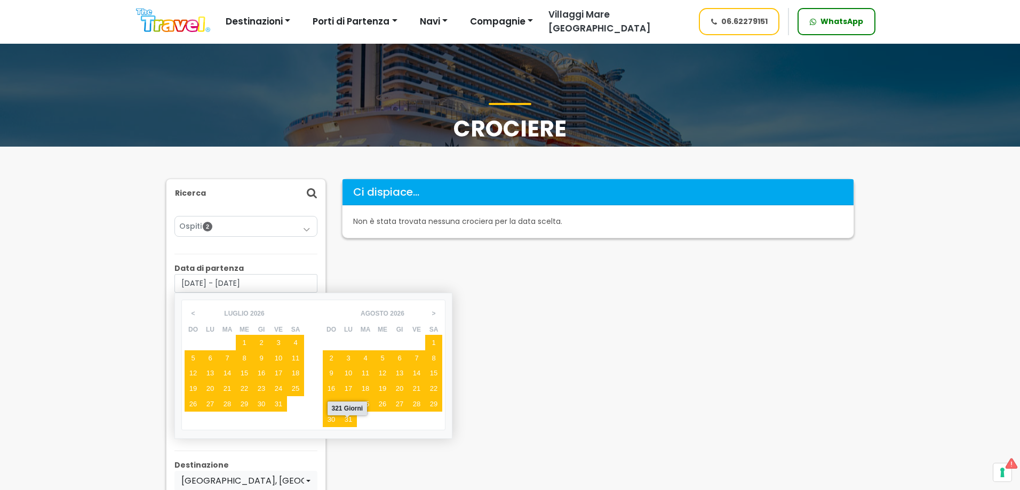
click at [341, 420] on div "31" at bounding box center [348, 419] width 17 height 15
type input "[DATE] - [DATE]"
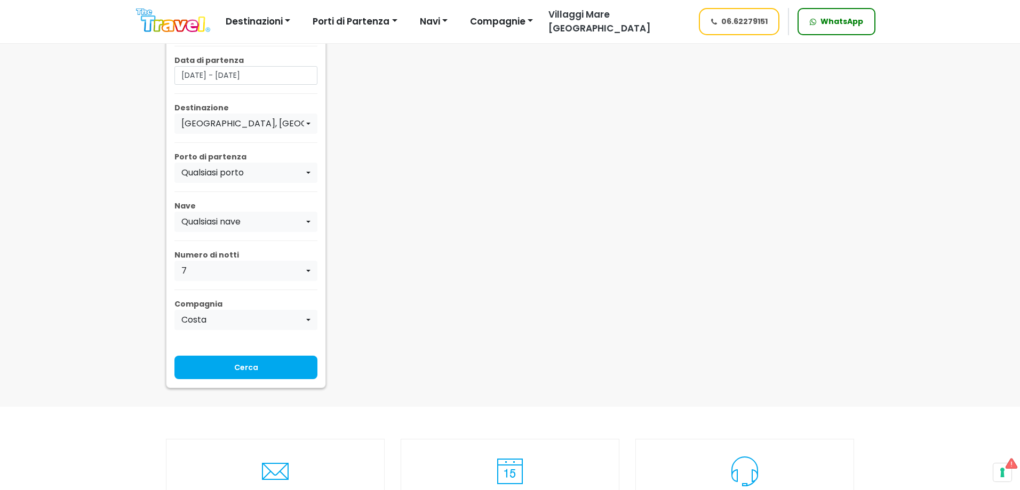
scroll to position [213, 0]
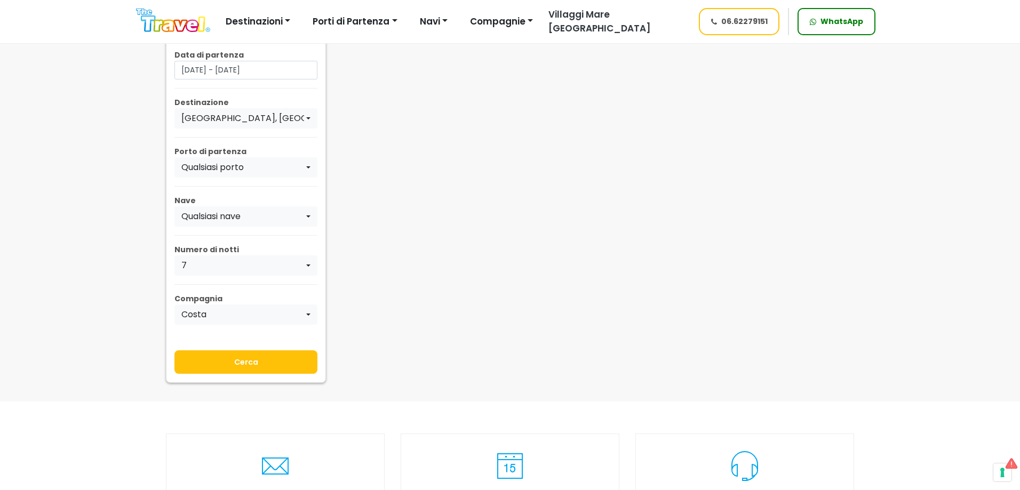
click at [246, 362] on input "Cerca" at bounding box center [245, 362] width 143 height 23
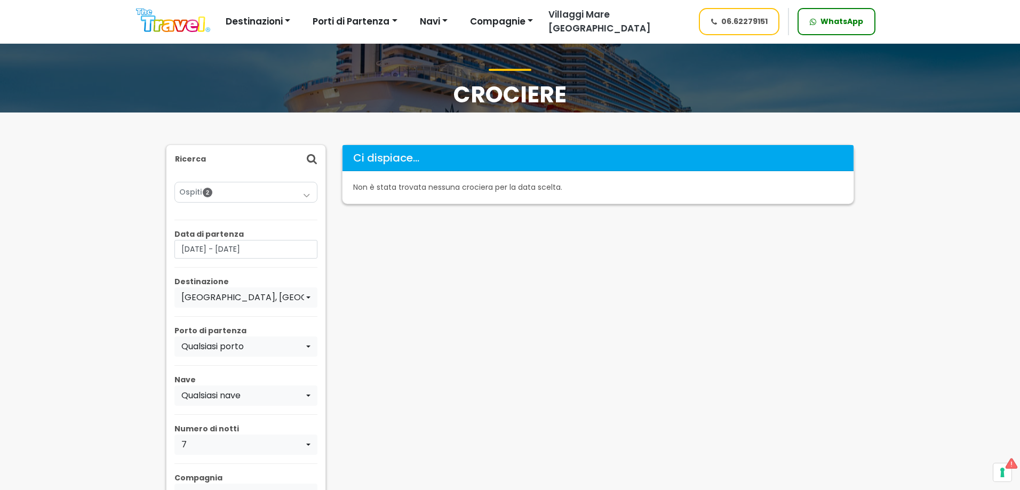
scroll to position [53, 0]
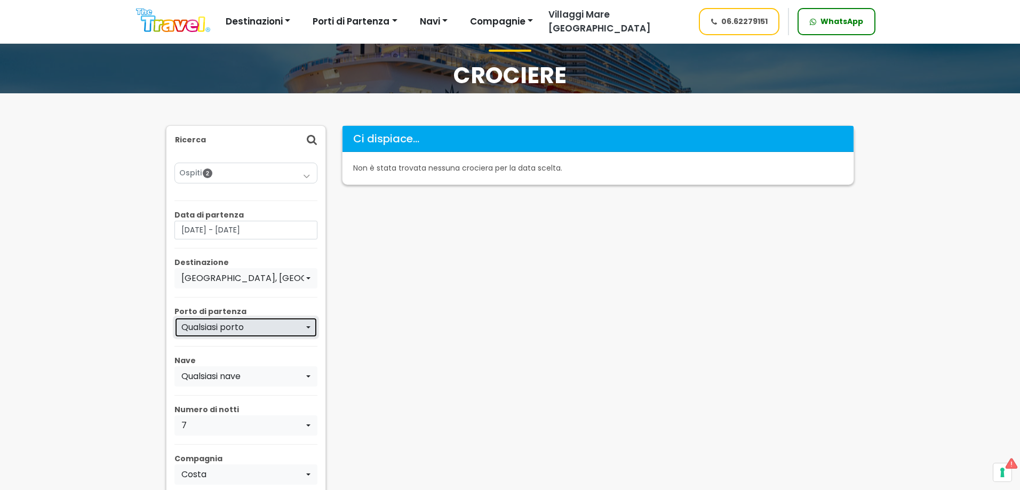
click at [236, 324] on div "Qualsiasi porto" at bounding box center [242, 327] width 123 height 13
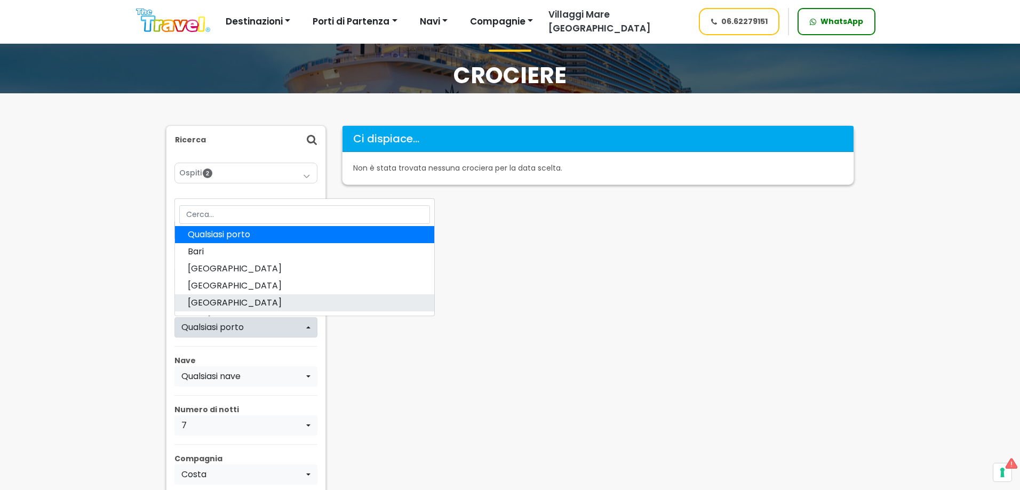
click at [239, 296] on link "[GEOGRAPHIC_DATA]" at bounding box center [304, 303] width 259 height 17
select select "NAP"
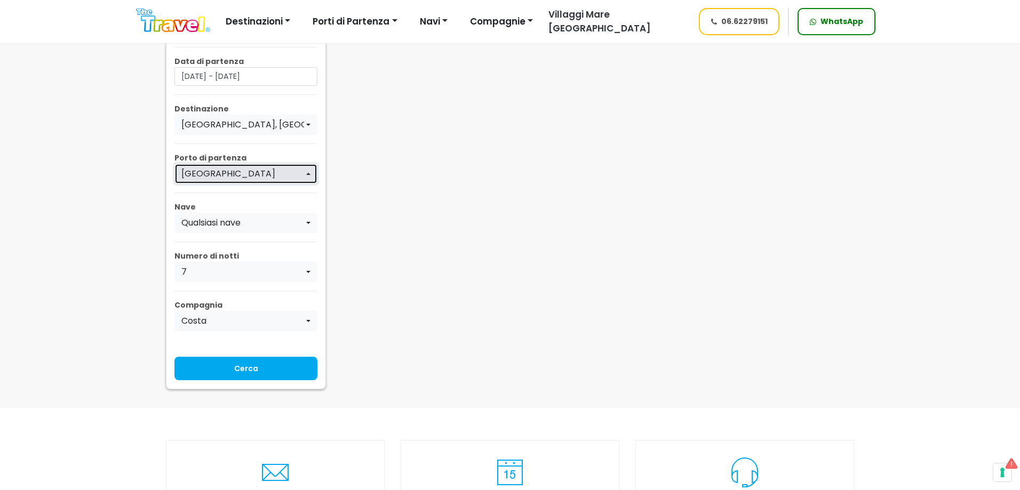
scroll to position [213, 0]
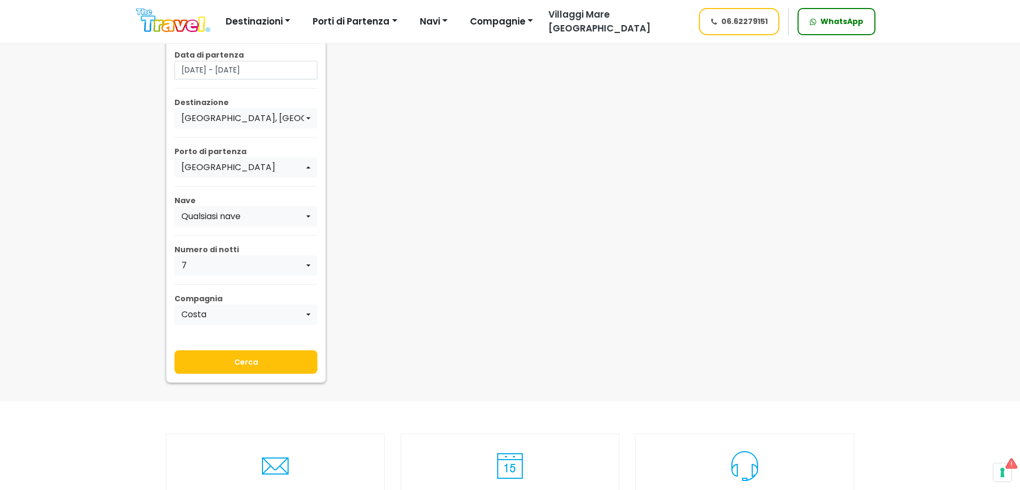
click at [249, 365] on input "Cerca" at bounding box center [245, 362] width 143 height 23
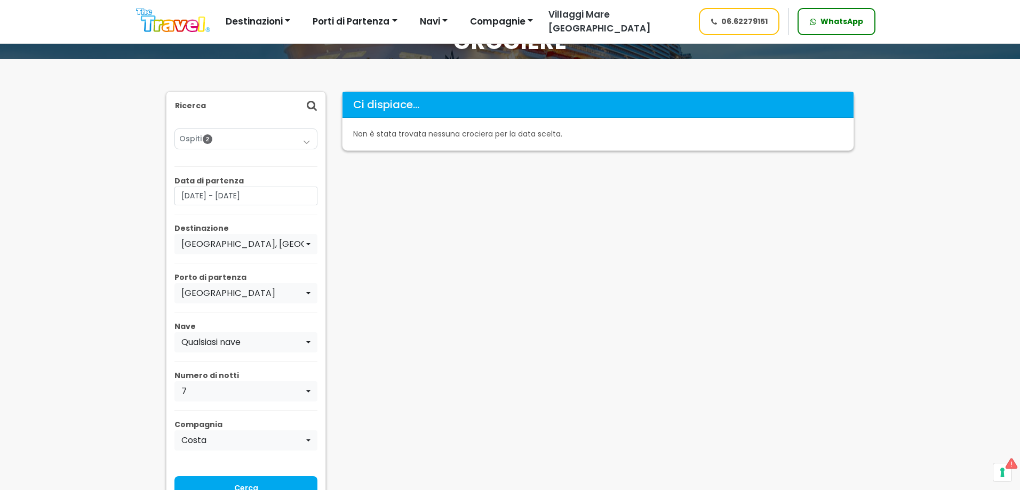
scroll to position [107, 0]
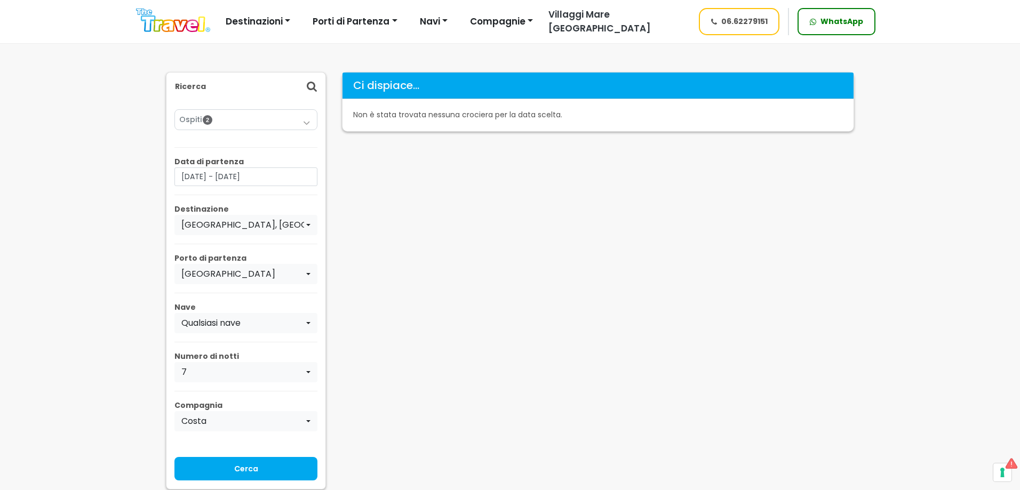
click at [291, 235] on div "Ospiti 2 Adulti (18+) 2 Ragazzi (12-17) 0 Bambini (2-11) 0 Neonati (0-1) 0 Ok" at bounding box center [245, 295] width 143 height 388
click at [291, 228] on div "[GEOGRAPHIC_DATA], [GEOGRAPHIC_DATA] E [GEOGRAPHIC_DATA]" at bounding box center [242, 225] width 123 height 13
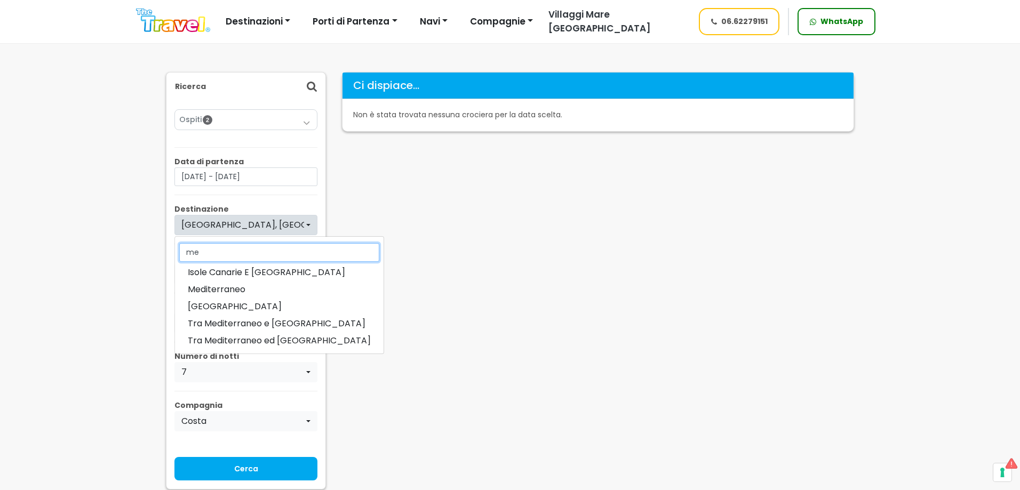
scroll to position [0, 0]
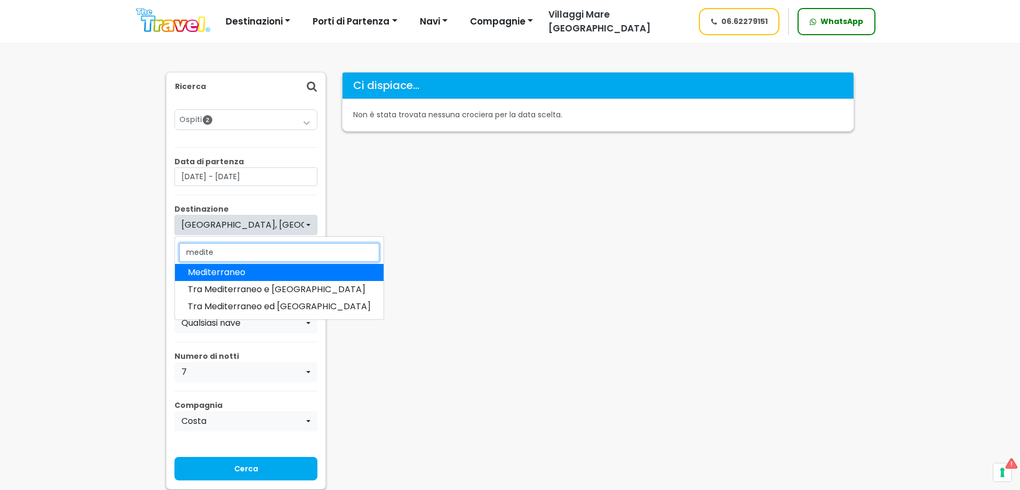
type input "mediter"
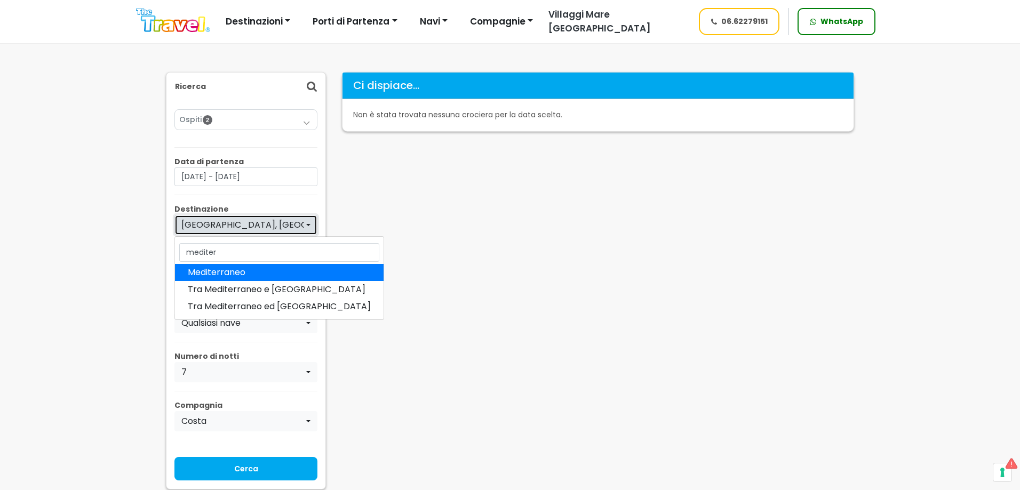
select select "MED"
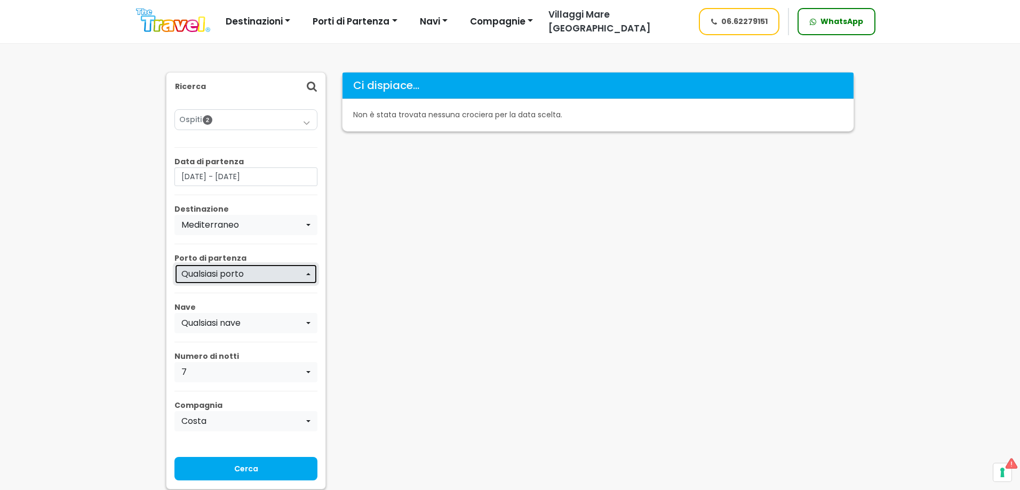
click at [239, 276] on div "Qualsiasi porto" at bounding box center [242, 274] width 123 height 13
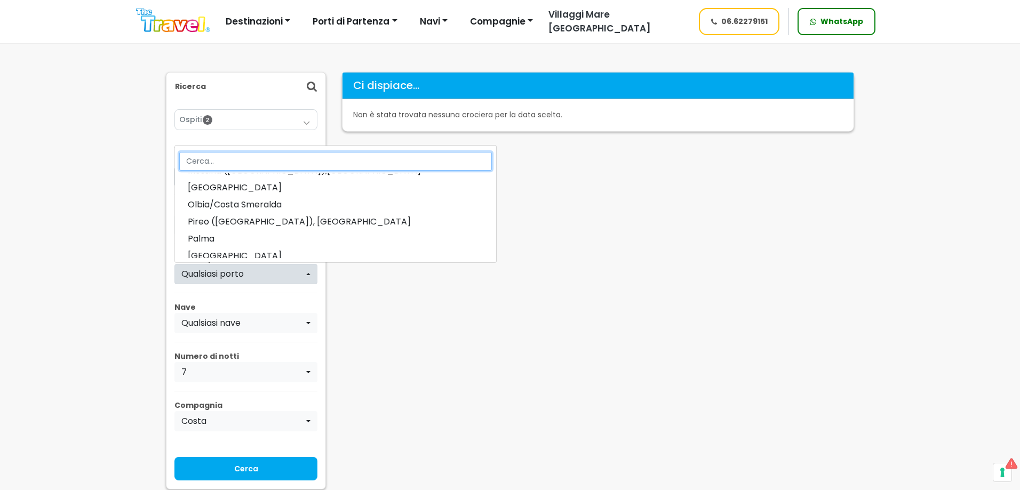
scroll to position [316, 0]
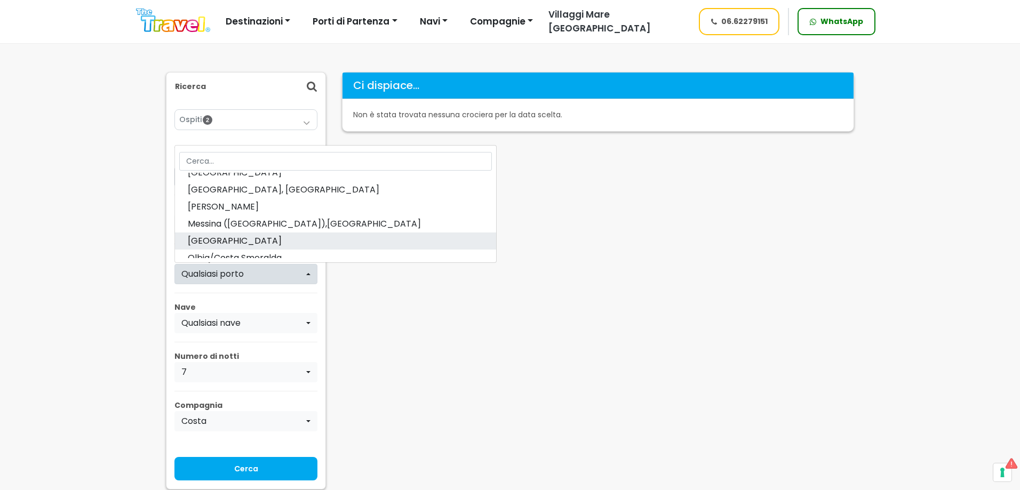
click at [217, 242] on link "[GEOGRAPHIC_DATA]" at bounding box center [335, 241] width 321 height 17
select select "NAP"
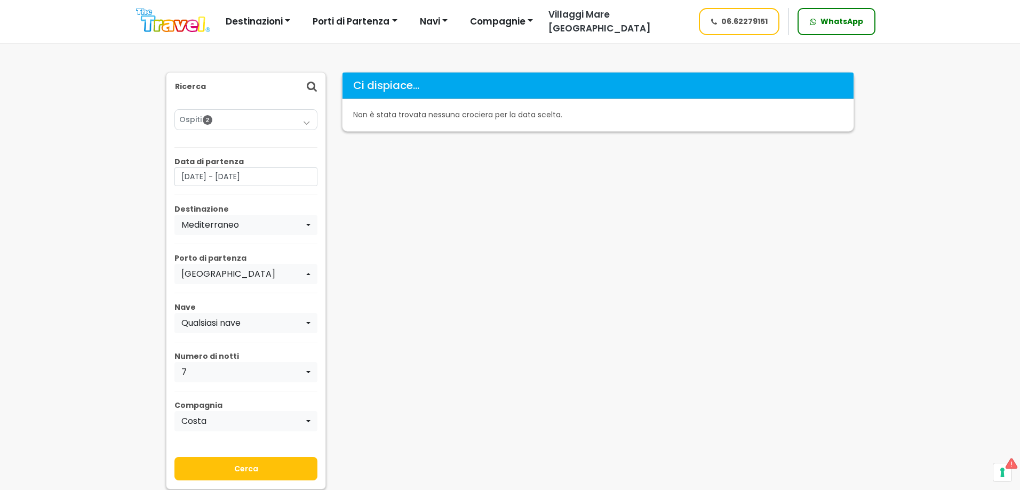
click at [249, 465] on input "Cerca" at bounding box center [245, 468] width 143 height 23
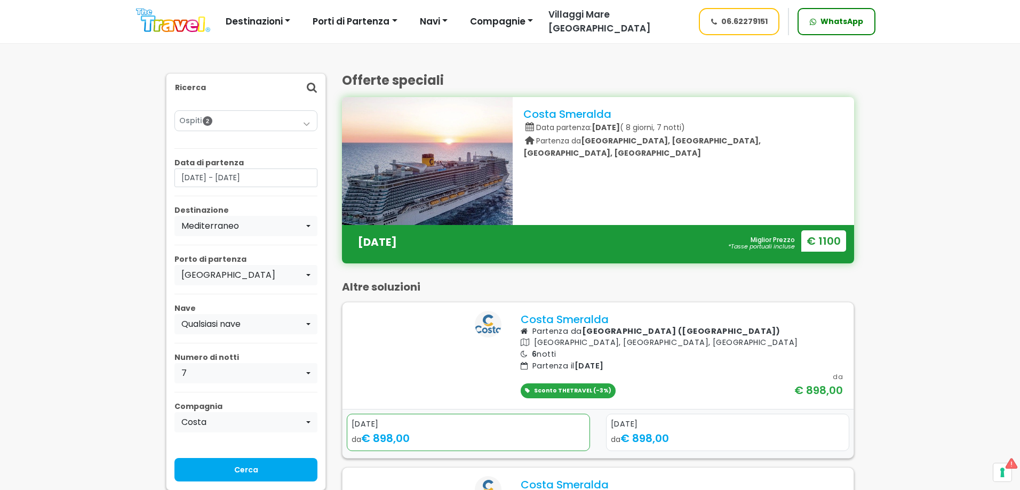
scroll to position [107, 0]
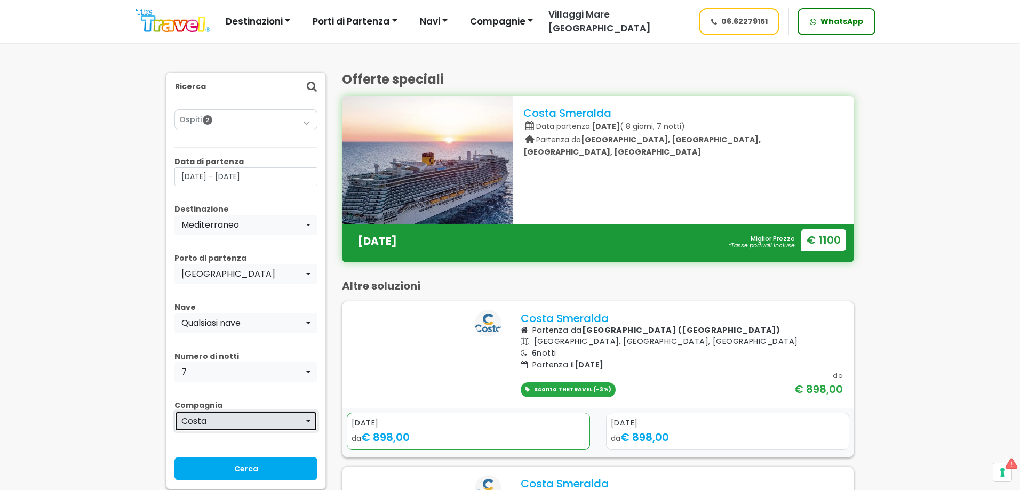
click at [234, 415] on button "Costa" at bounding box center [245, 421] width 143 height 20
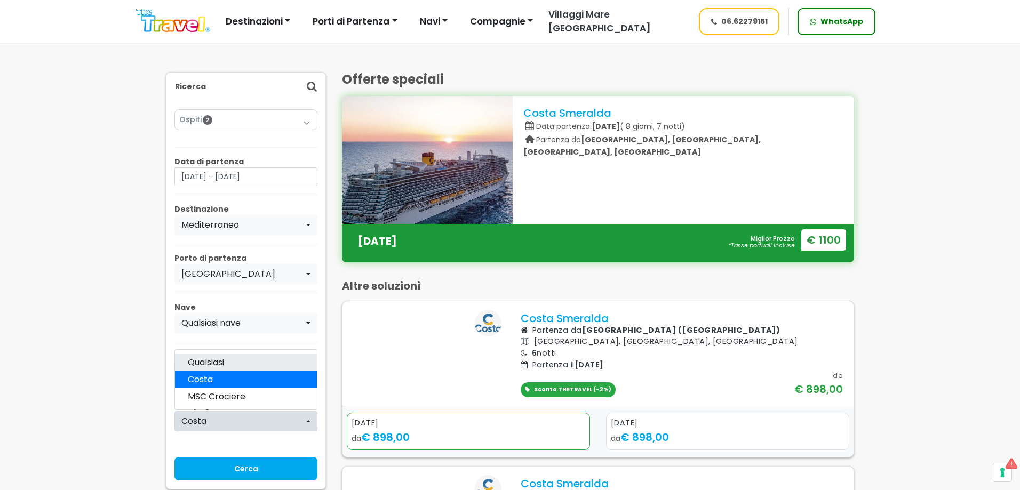
click at [230, 364] on link "Qualsiasi" at bounding box center [246, 362] width 142 height 17
select select "---"
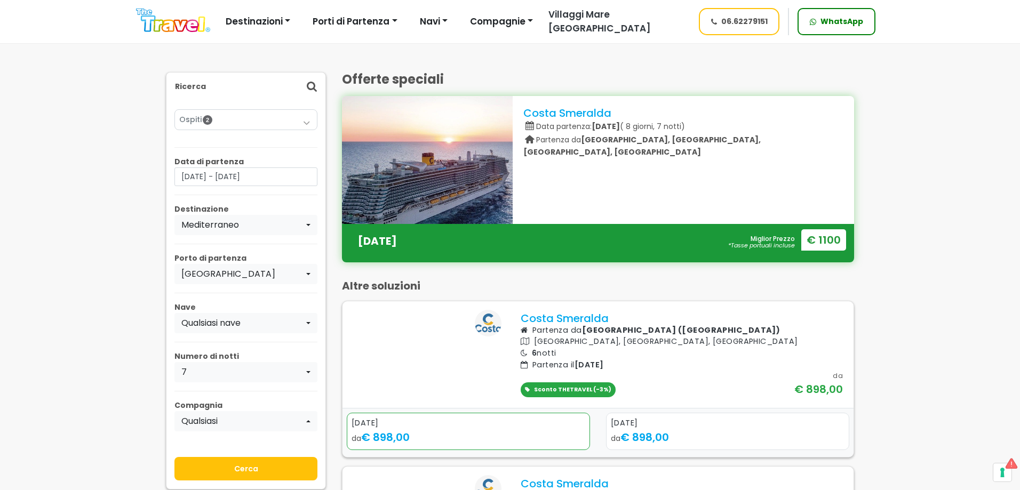
click at [226, 467] on input "Cerca" at bounding box center [245, 468] width 143 height 23
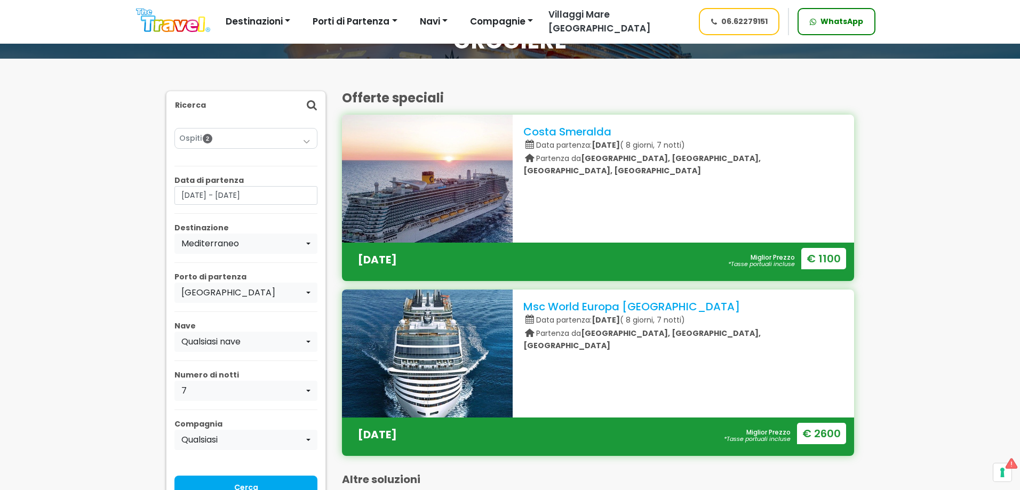
scroll to position [107, 0]
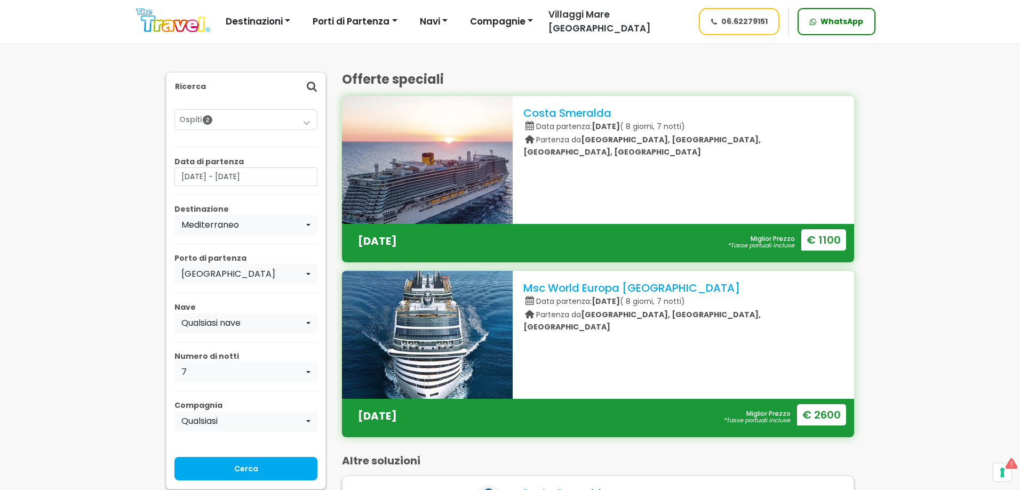
click at [182, 25] on img at bounding box center [173, 21] width 74 height 24
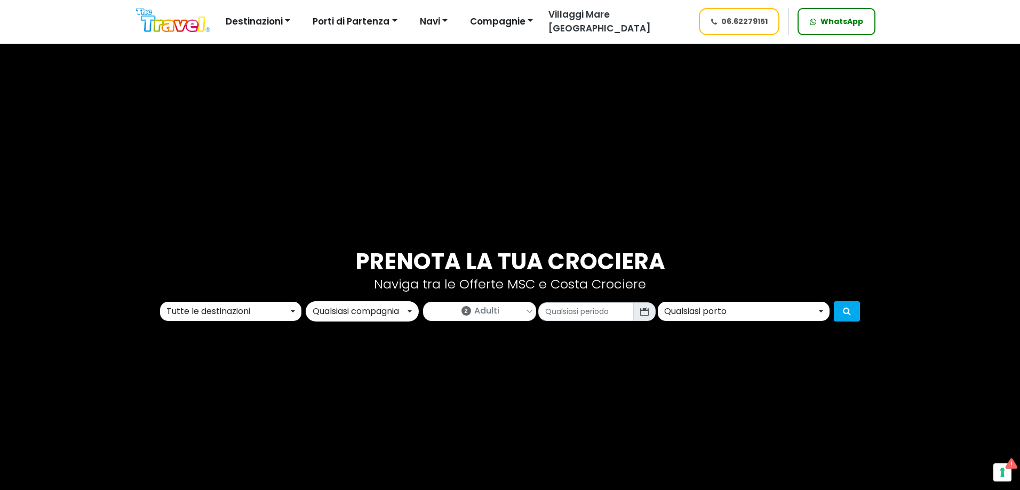
click at [237, 322] on div "Tutte le destinazioni [US_STATE] [GEOGRAPHIC_DATA] [GEOGRAPHIC_DATA] Caraibi E …" at bounding box center [510, 311] width 704 height 20
click at [237, 317] on div "Tutte le destinazioni" at bounding box center [227, 311] width 122 height 13
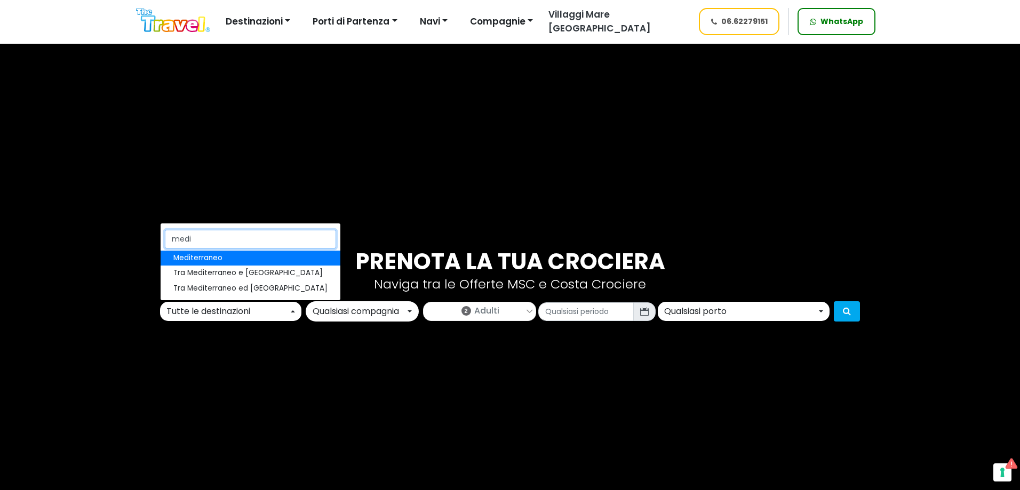
type input "medi"
click at [217, 259] on span "Mediterraneo" at bounding box center [197, 258] width 49 height 11
select select "MED"
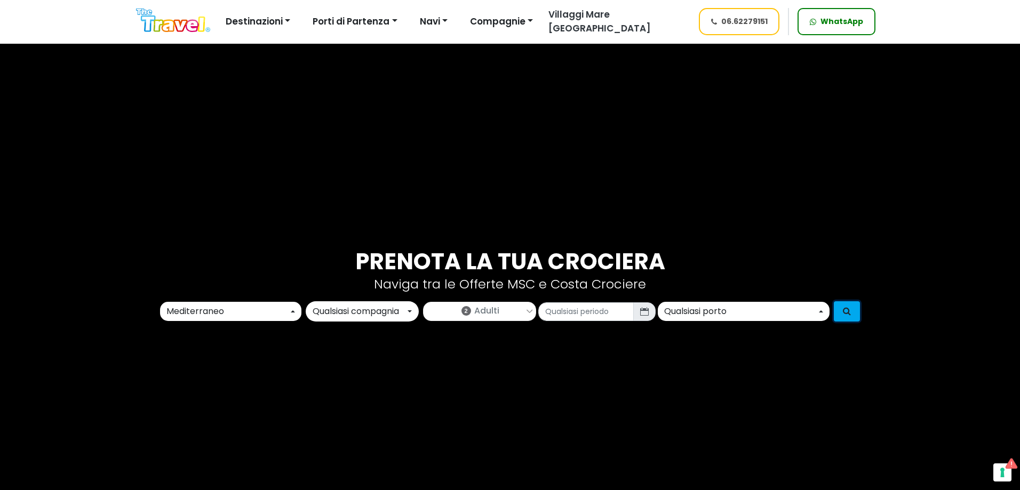
click at [850, 303] on button "submit" at bounding box center [847, 311] width 26 height 20
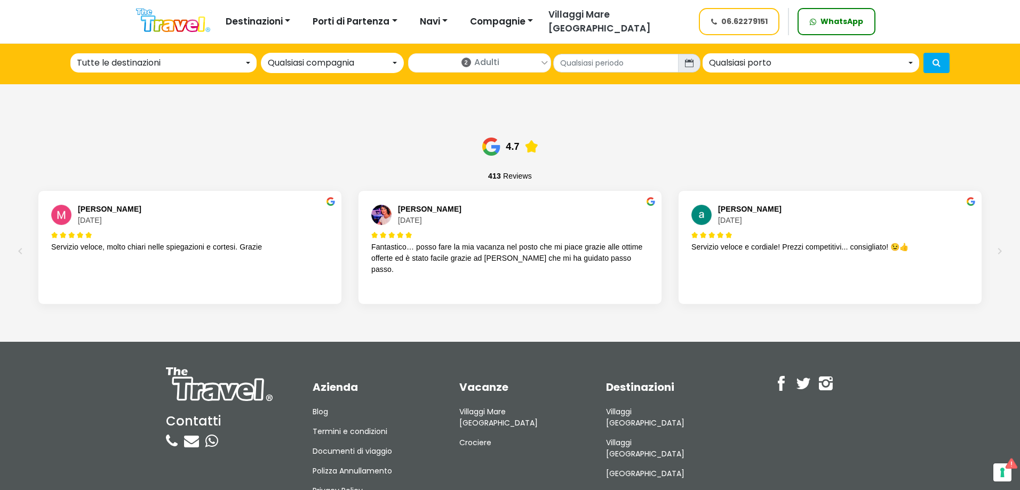
scroll to position [1306, 0]
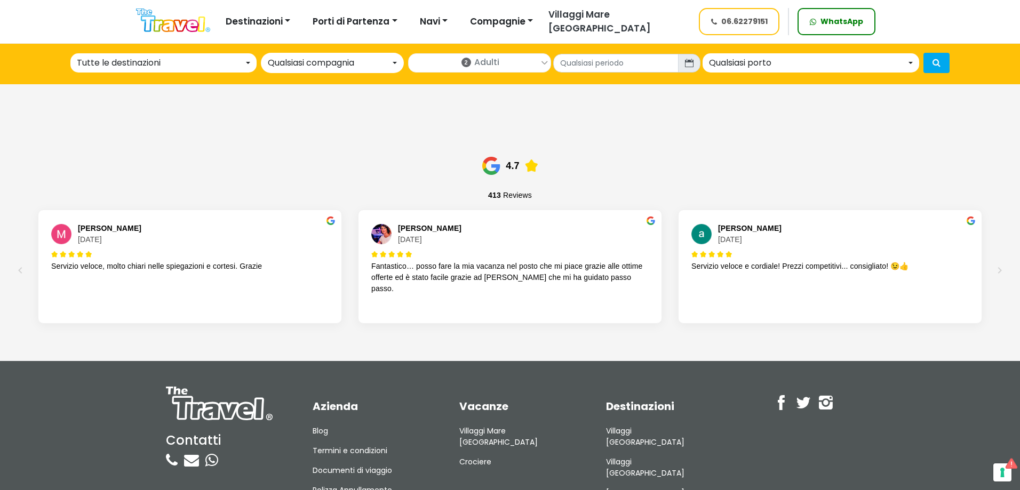
drag, startPoint x: 600, startPoint y: 247, endPoint x: 866, endPoint y: 245, distance: 266.3
click at [845, 247] on div "Monica Bianco 8 maggio 2025 Servizio veloce, molto chiari nelle spiegazioni e c…" at bounding box center [510, 275] width 1003 height 130
drag, startPoint x: 884, startPoint y: 234, endPoint x: 807, endPoint y: 230, distance: 76.4
click at [807, 261] on p "Servizio veloce e cordiale! Prezzi competitivi... consigliato! 😉👍" at bounding box center [830, 266] width 277 height 11
click at [998, 264] on icon "Next" at bounding box center [1000, 270] width 13 height 13
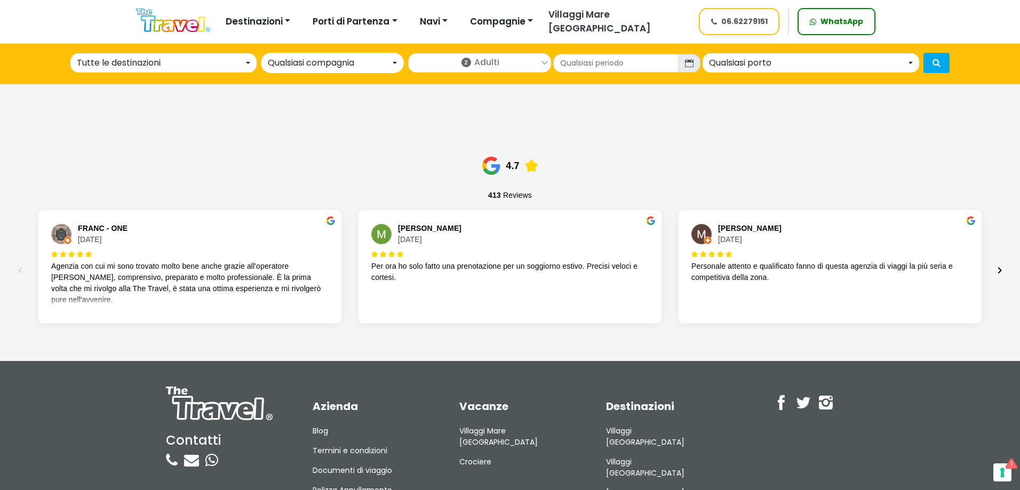
click at [998, 264] on icon "Next" at bounding box center [1000, 270] width 13 height 13
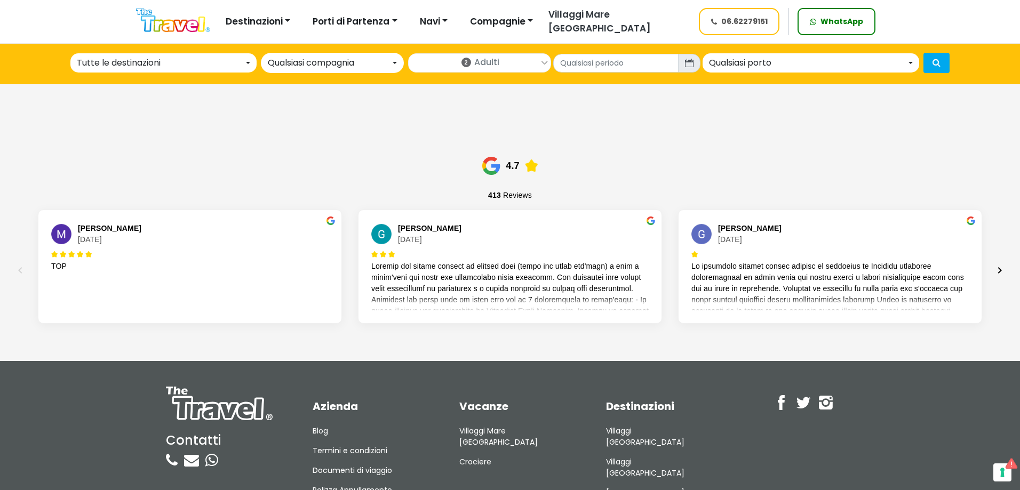
click at [998, 264] on icon "Next" at bounding box center [1000, 270] width 13 height 13
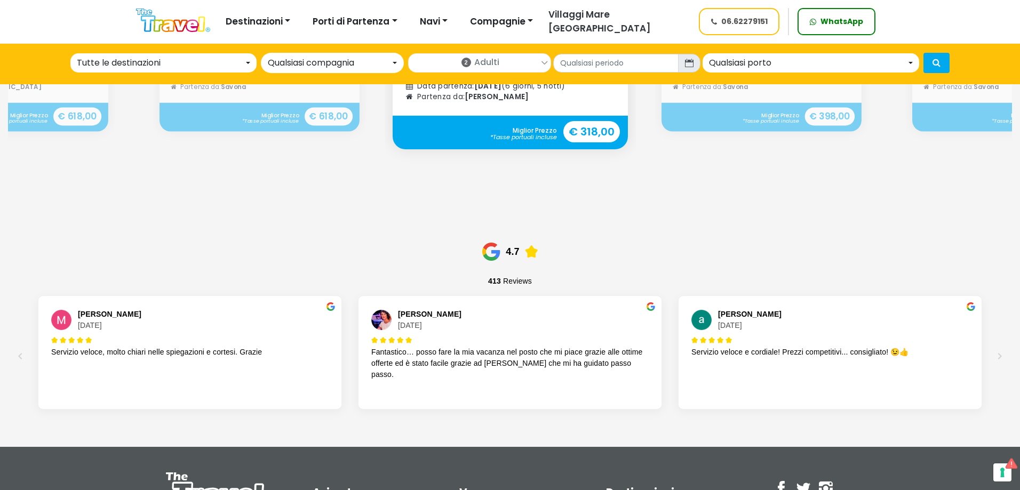
scroll to position [1227, 0]
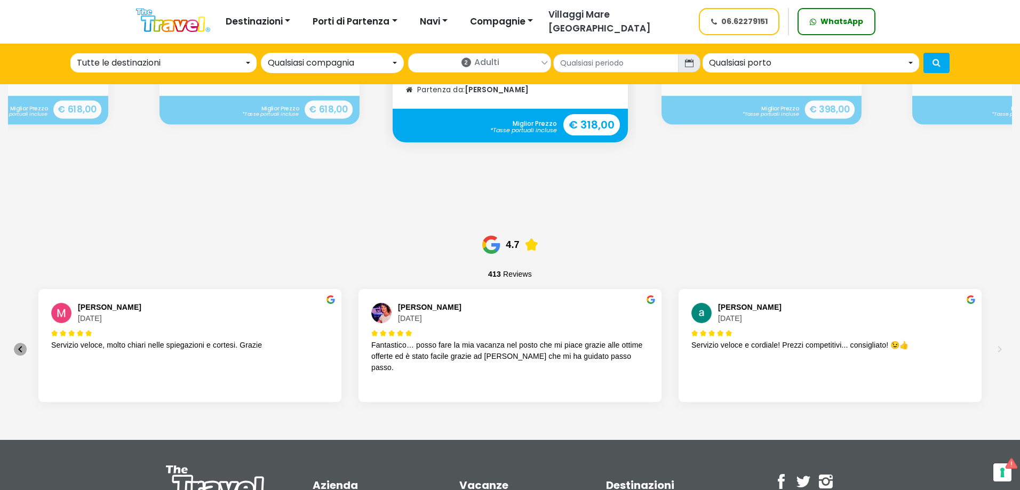
click at [22, 343] on icon "Previous" at bounding box center [20, 349] width 13 height 13
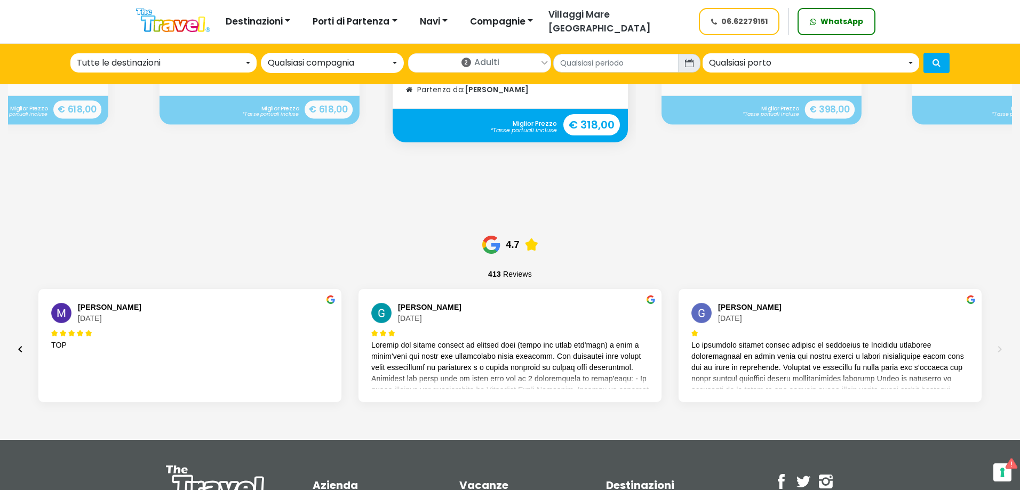
click at [22, 343] on icon "Previous" at bounding box center [20, 349] width 13 height 13
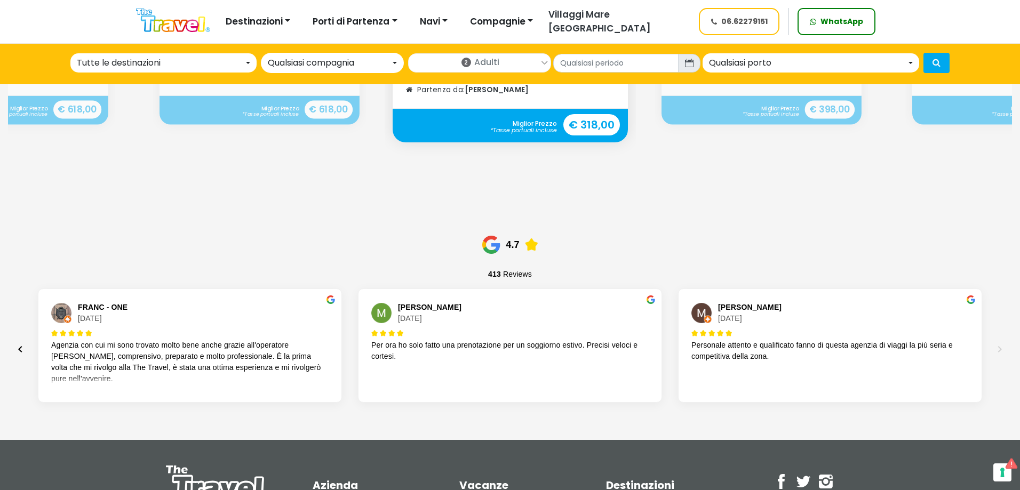
click at [22, 343] on icon "Previous" at bounding box center [20, 349] width 13 height 13
